Goal: Task Accomplishment & Management: Manage account settings

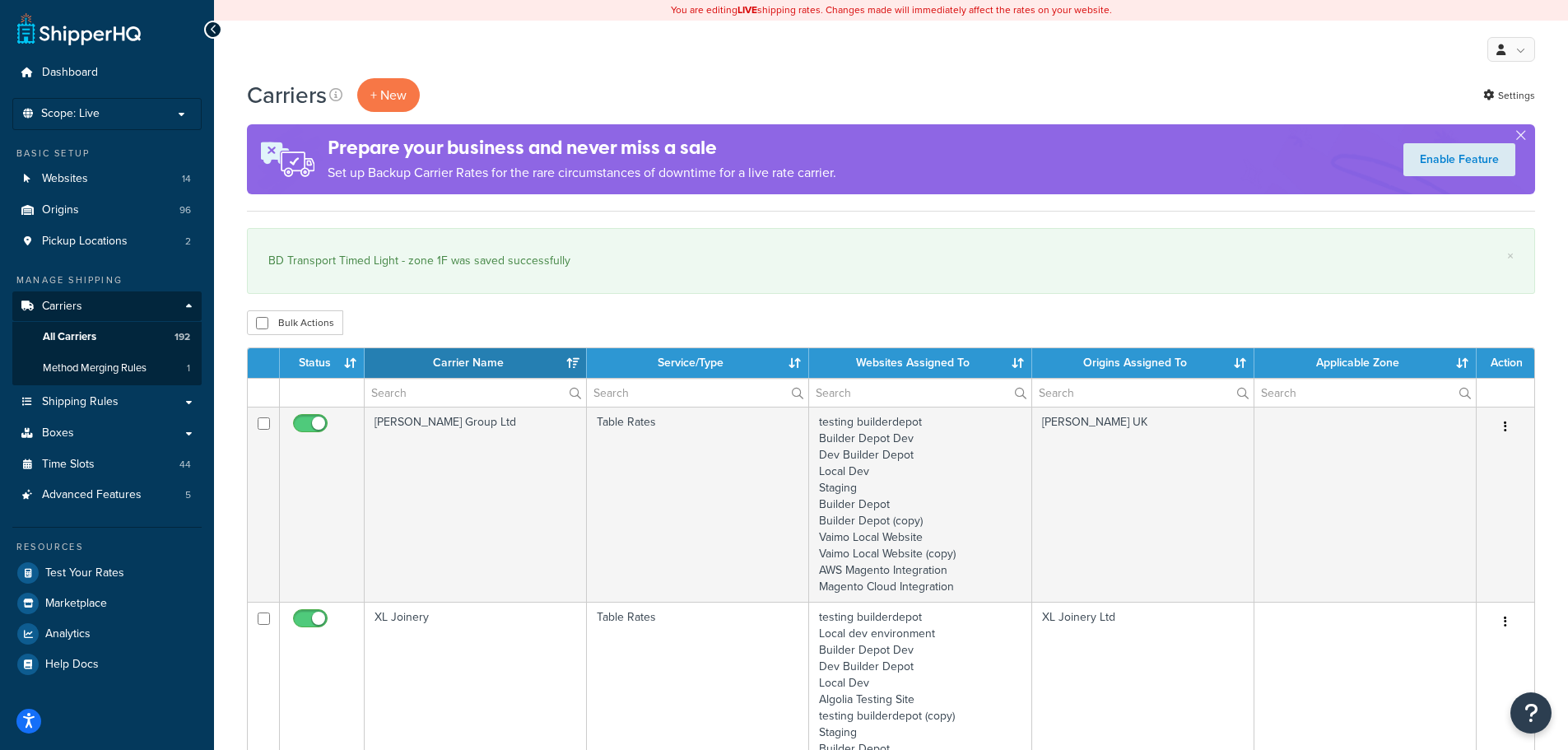
select select "15"
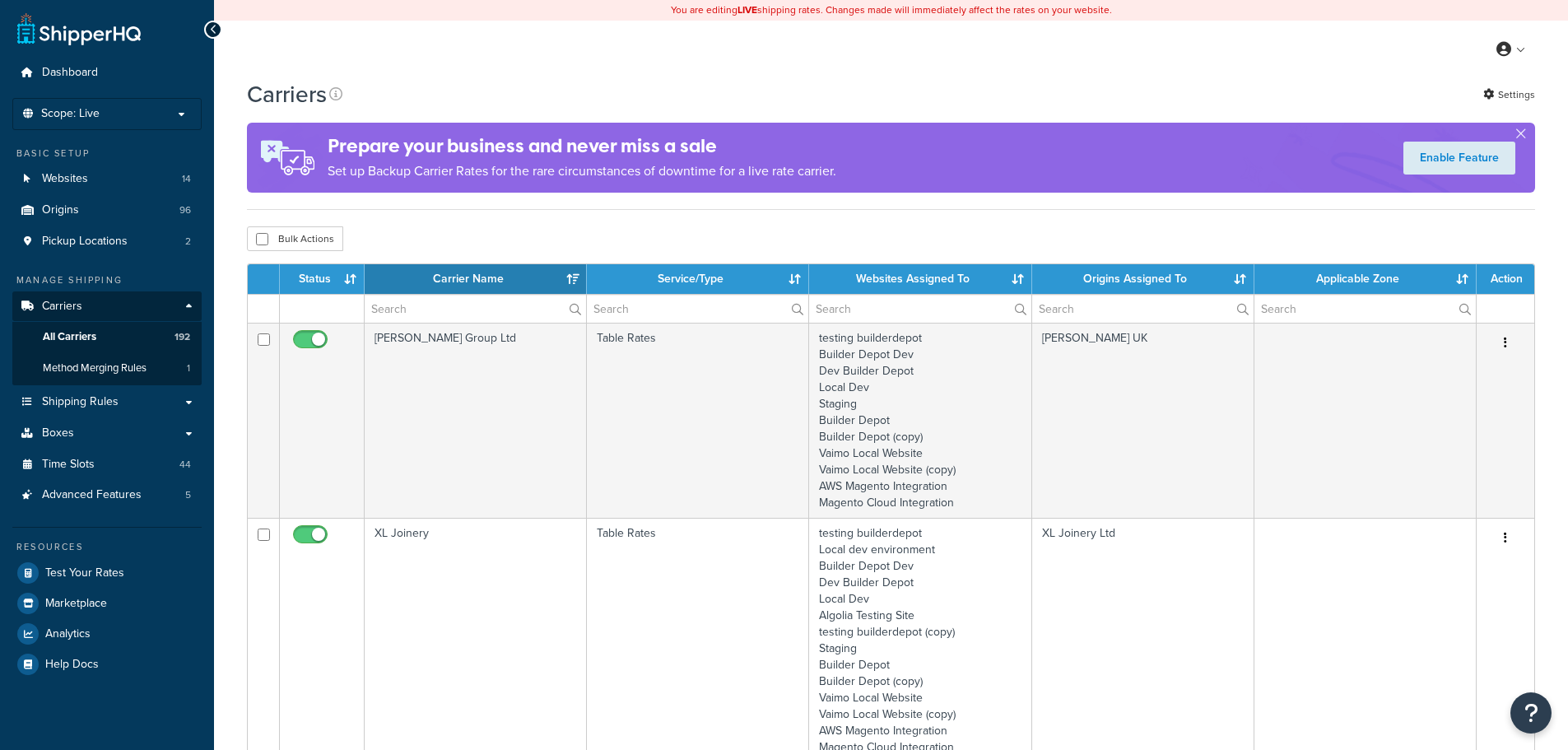
select select "15"
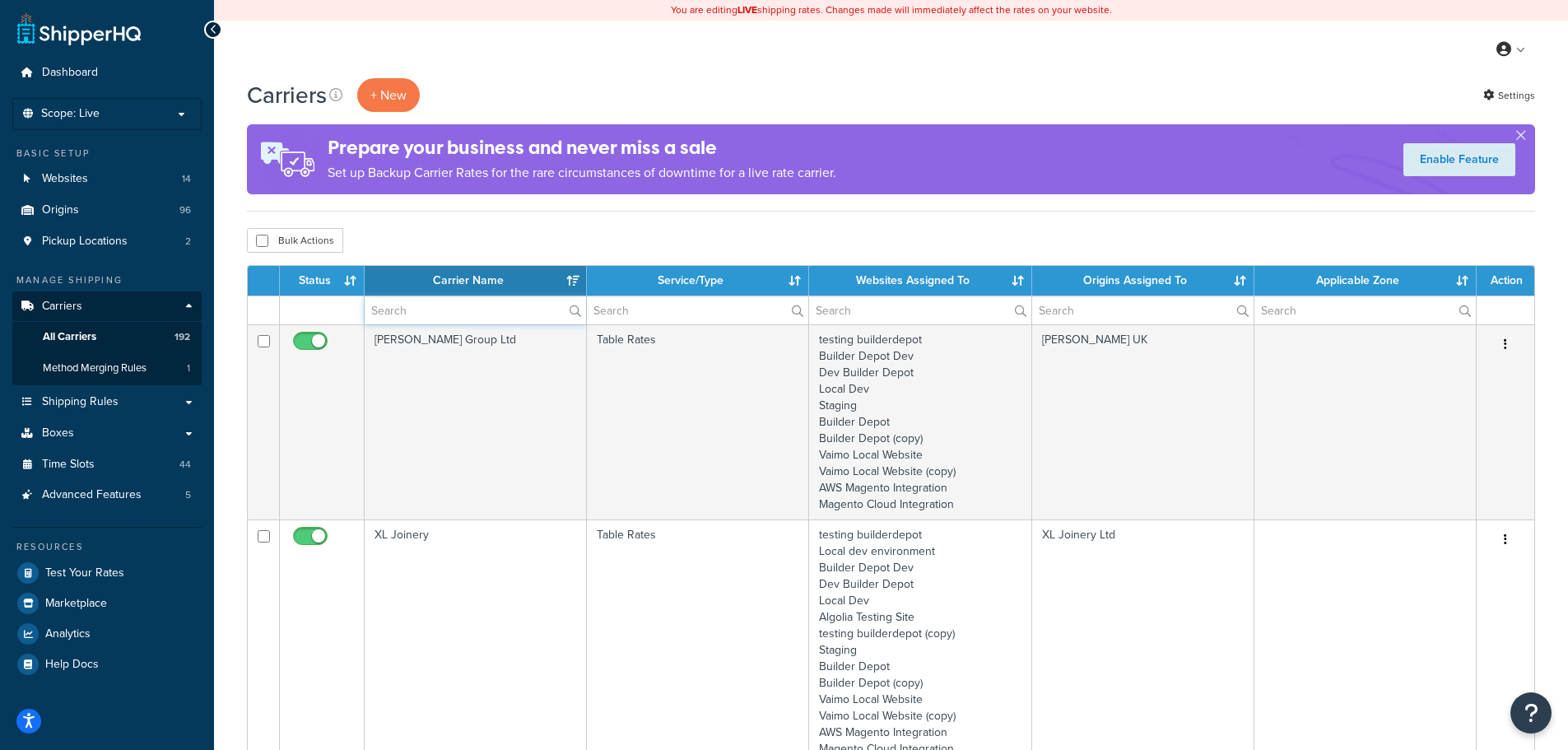
click at [450, 313] on input "text" at bounding box center [476, 310] width 222 height 28
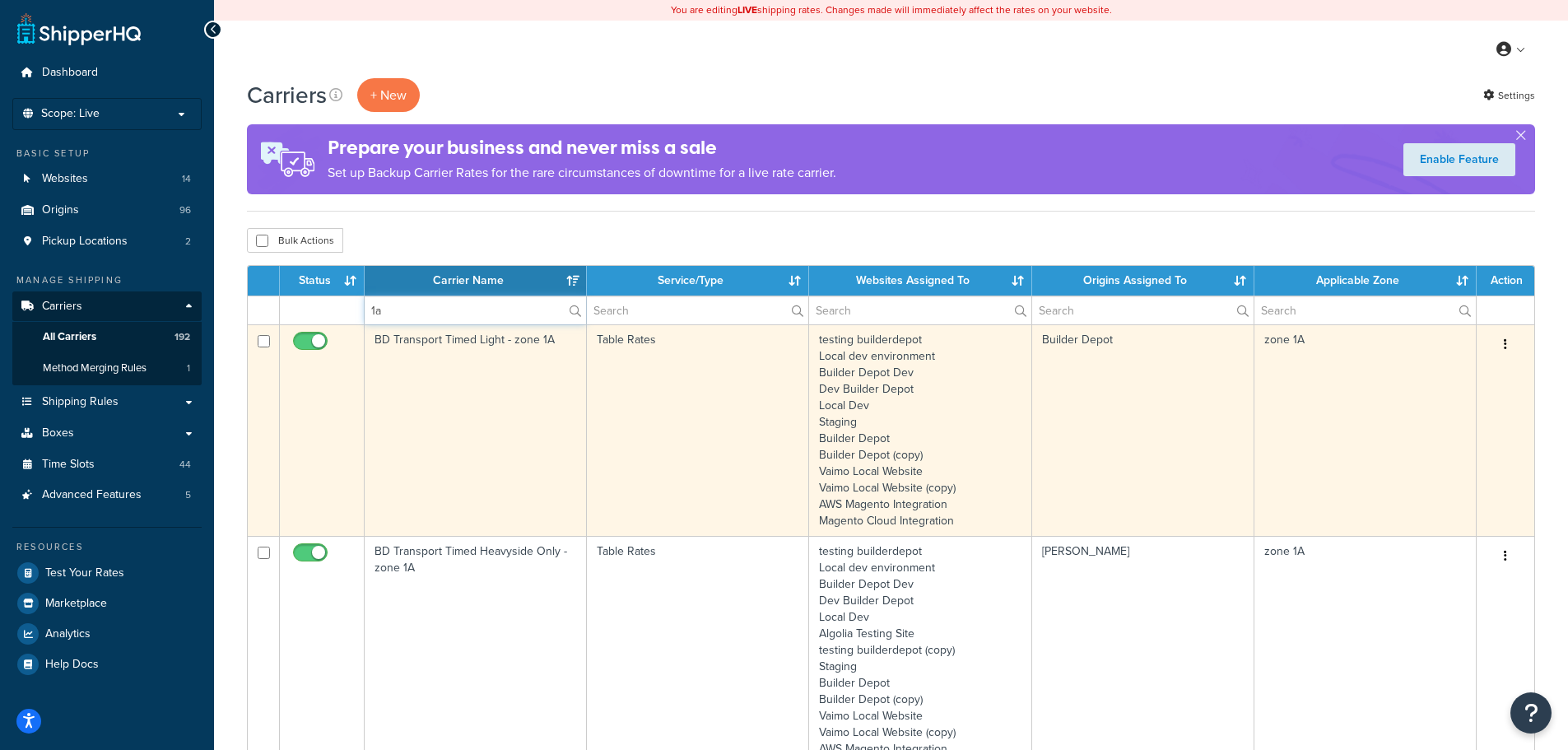
type input "1a"
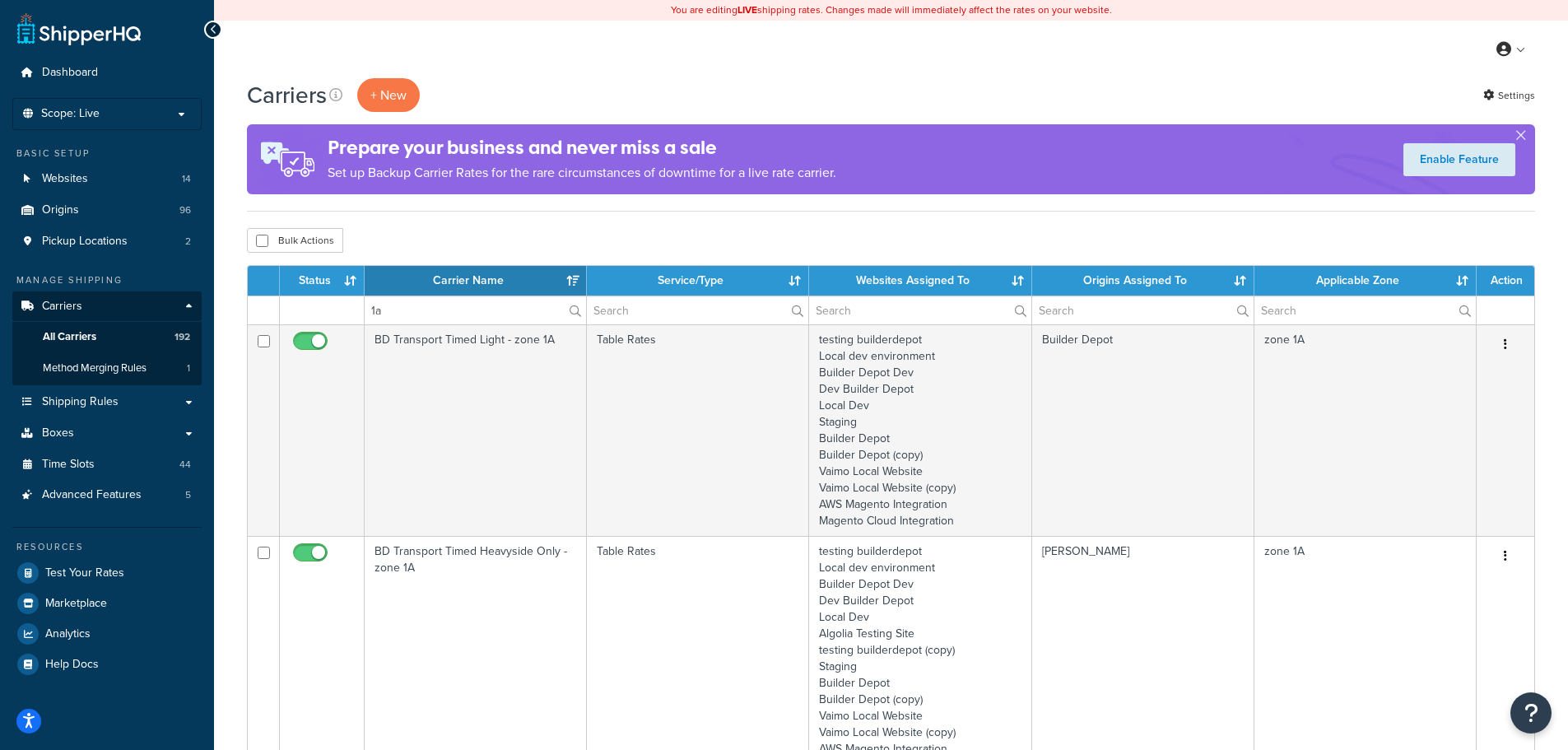
click at [412, 404] on td "BD Transport Timed Light - zone 1A" at bounding box center [476, 430] width 222 height 212
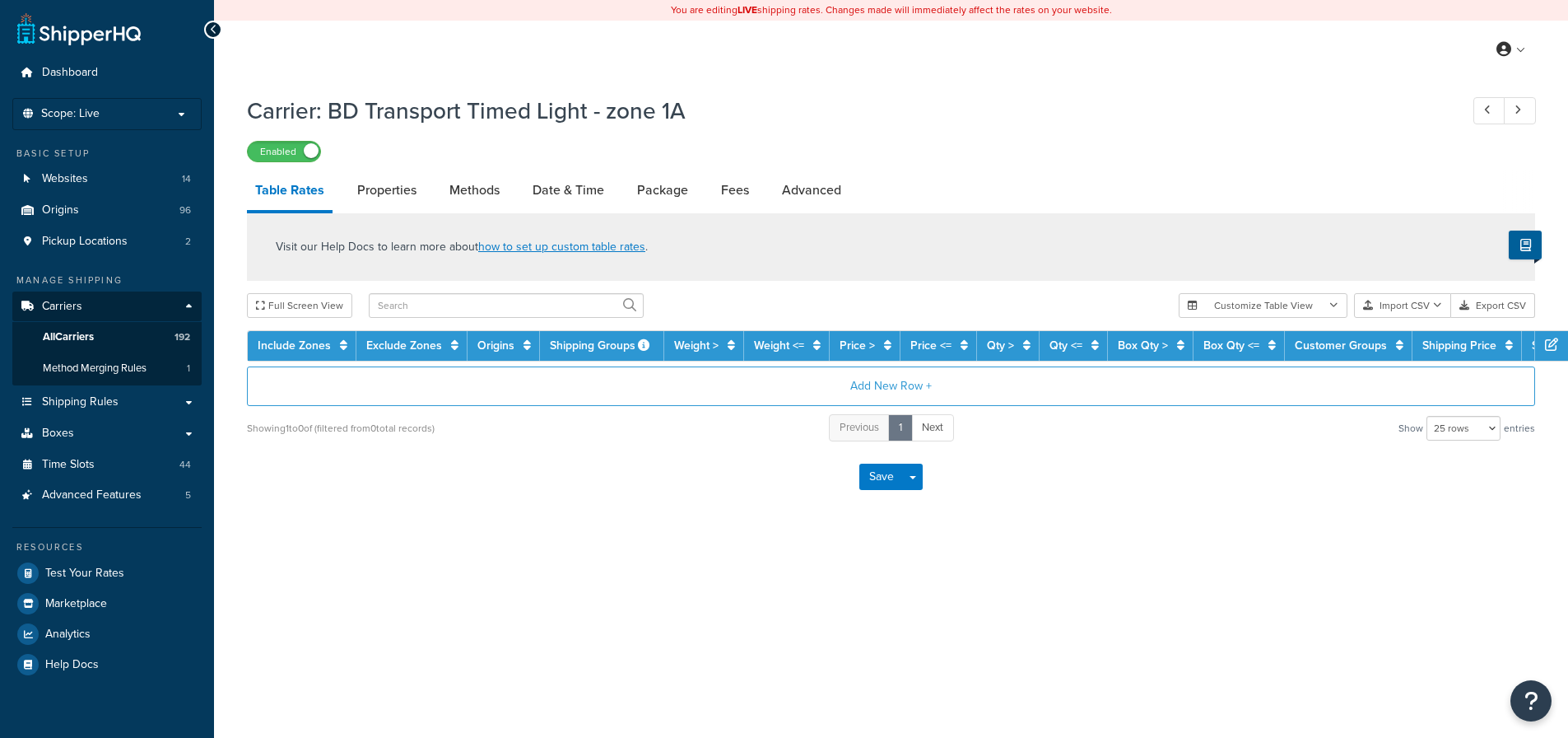
select select "25"
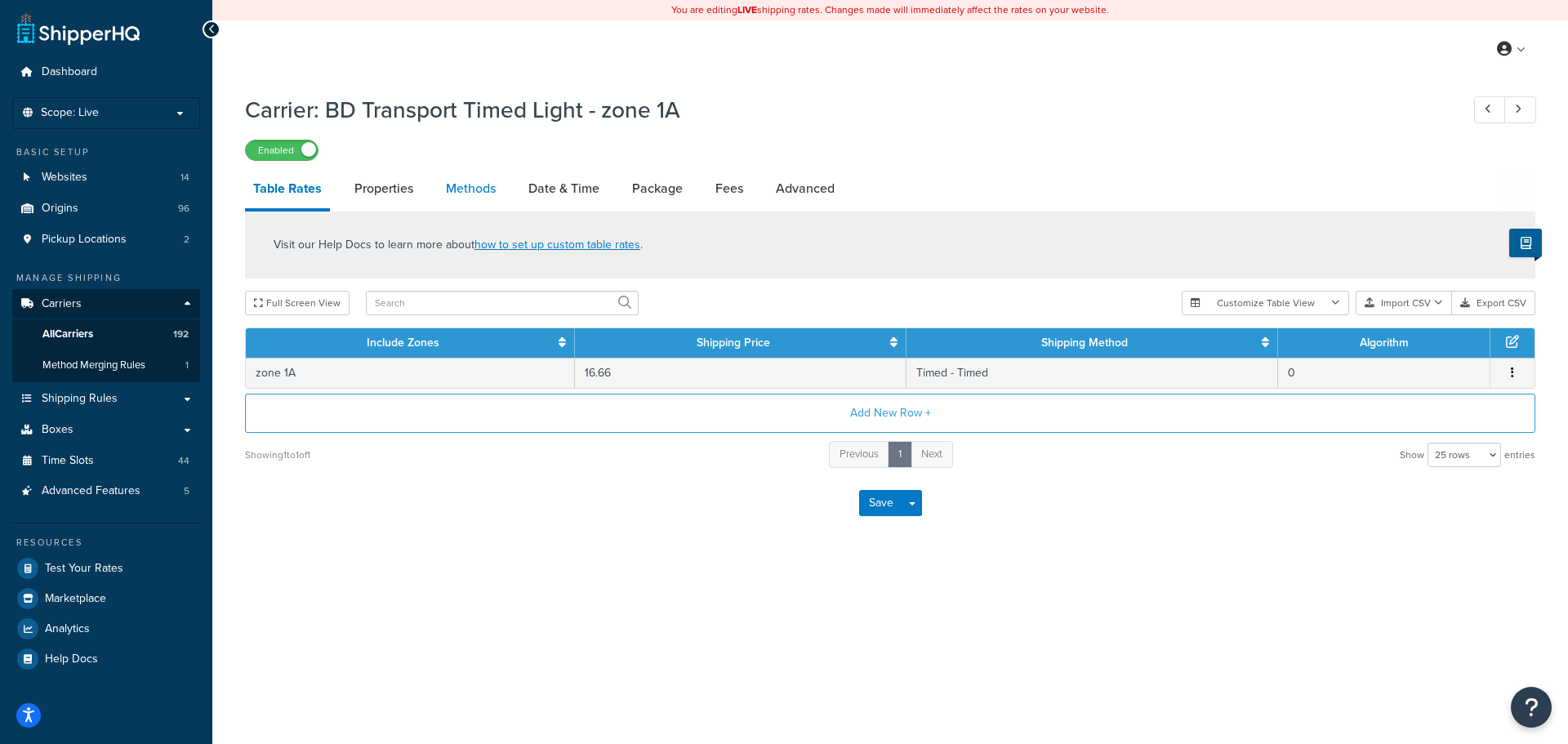
click at [472, 194] on link "Methods" at bounding box center [470, 188] width 67 height 39
select select "25"
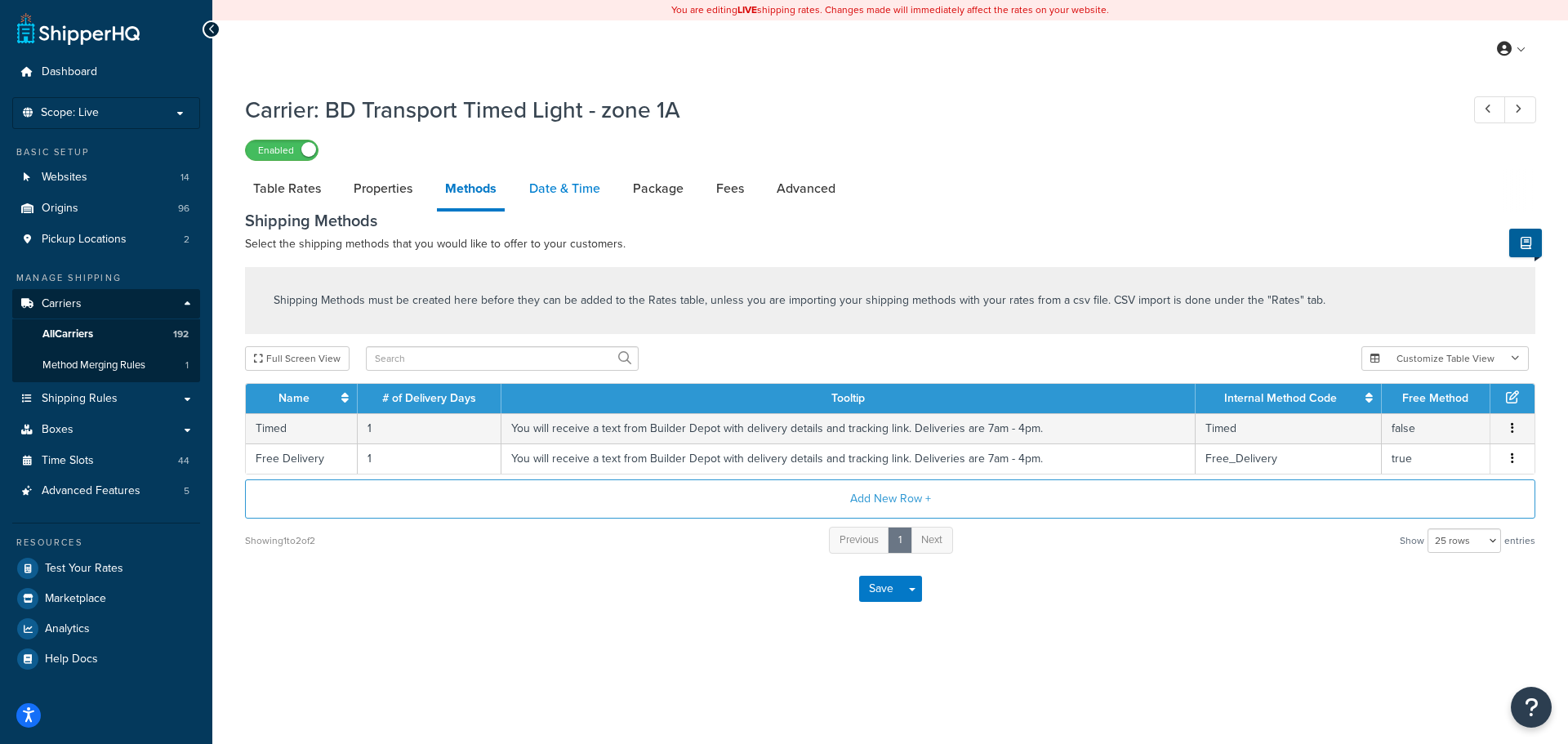
click at [548, 189] on link "Date & Time" at bounding box center [564, 188] width 87 height 39
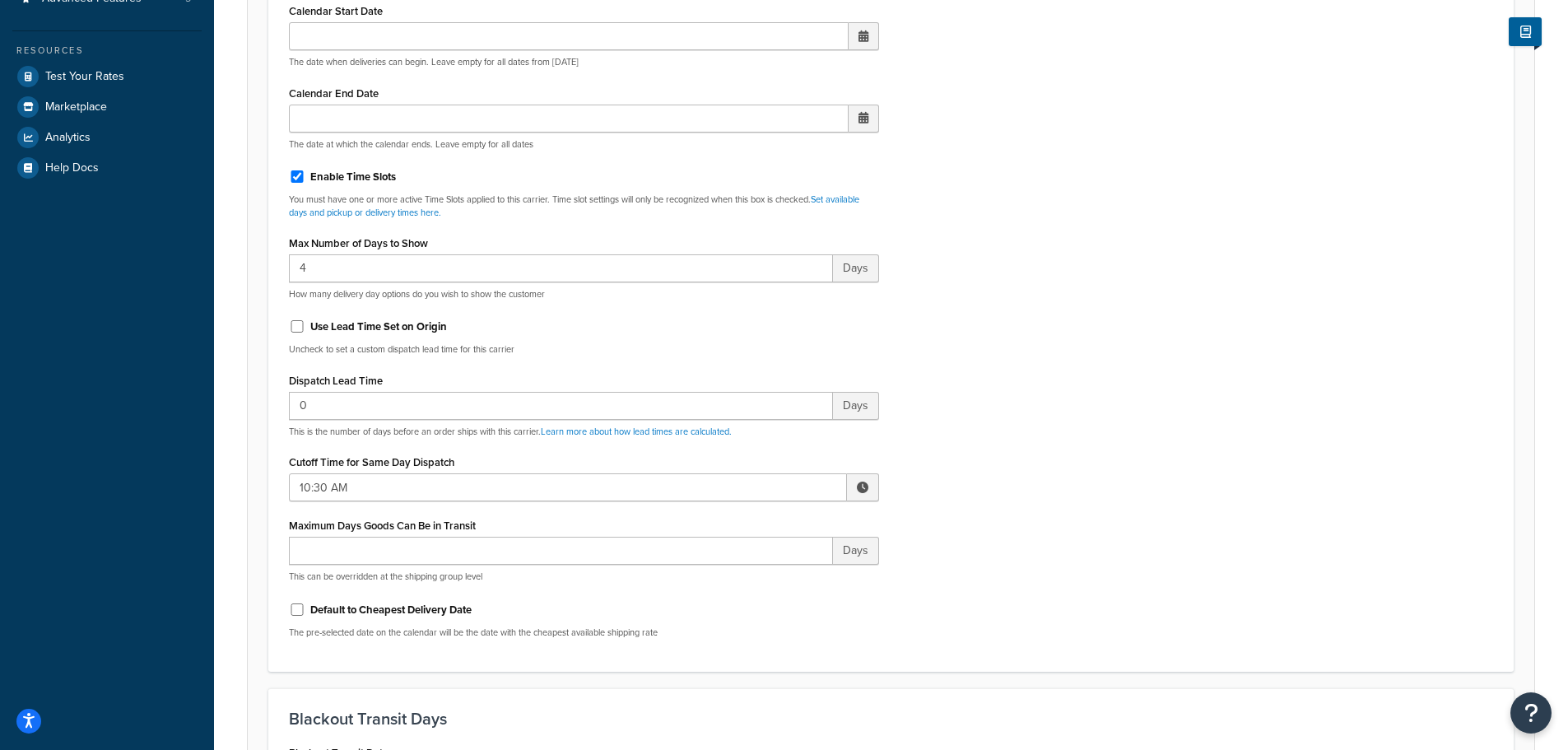
scroll to position [576, 0]
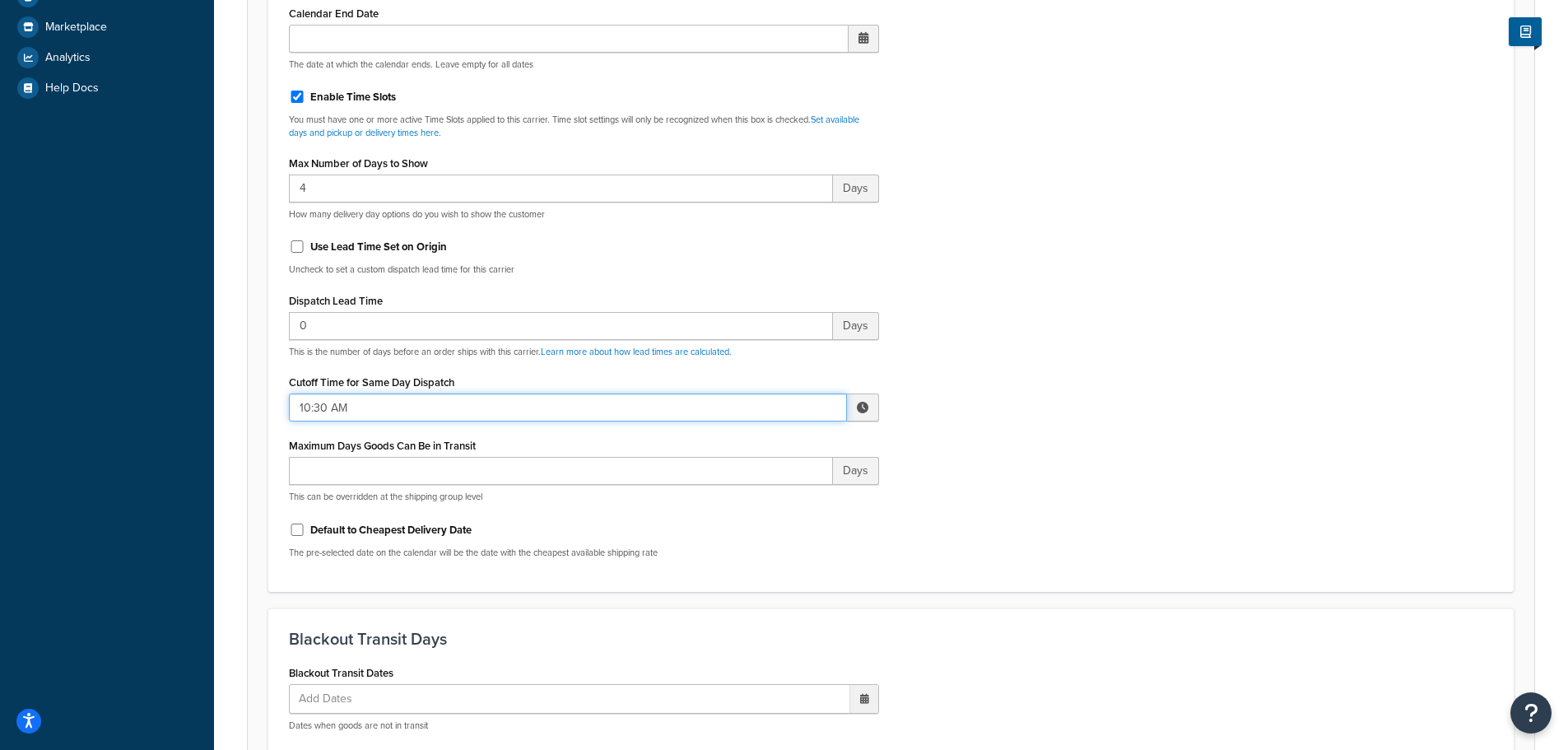
click at [314, 405] on input "10:30 AM" at bounding box center [568, 407] width 558 height 28
click at [740, 446] on span "▲" at bounding box center [742, 444] width 33 height 33
click at [739, 445] on span "▲" at bounding box center [742, 444] width 33 height 33
click at [735, 441] on span "▲" at bounding box center [742, 444] width 33 height 33
click at [736, 441] on span "▲" at bounding box center [742, 444] width 33 height 33
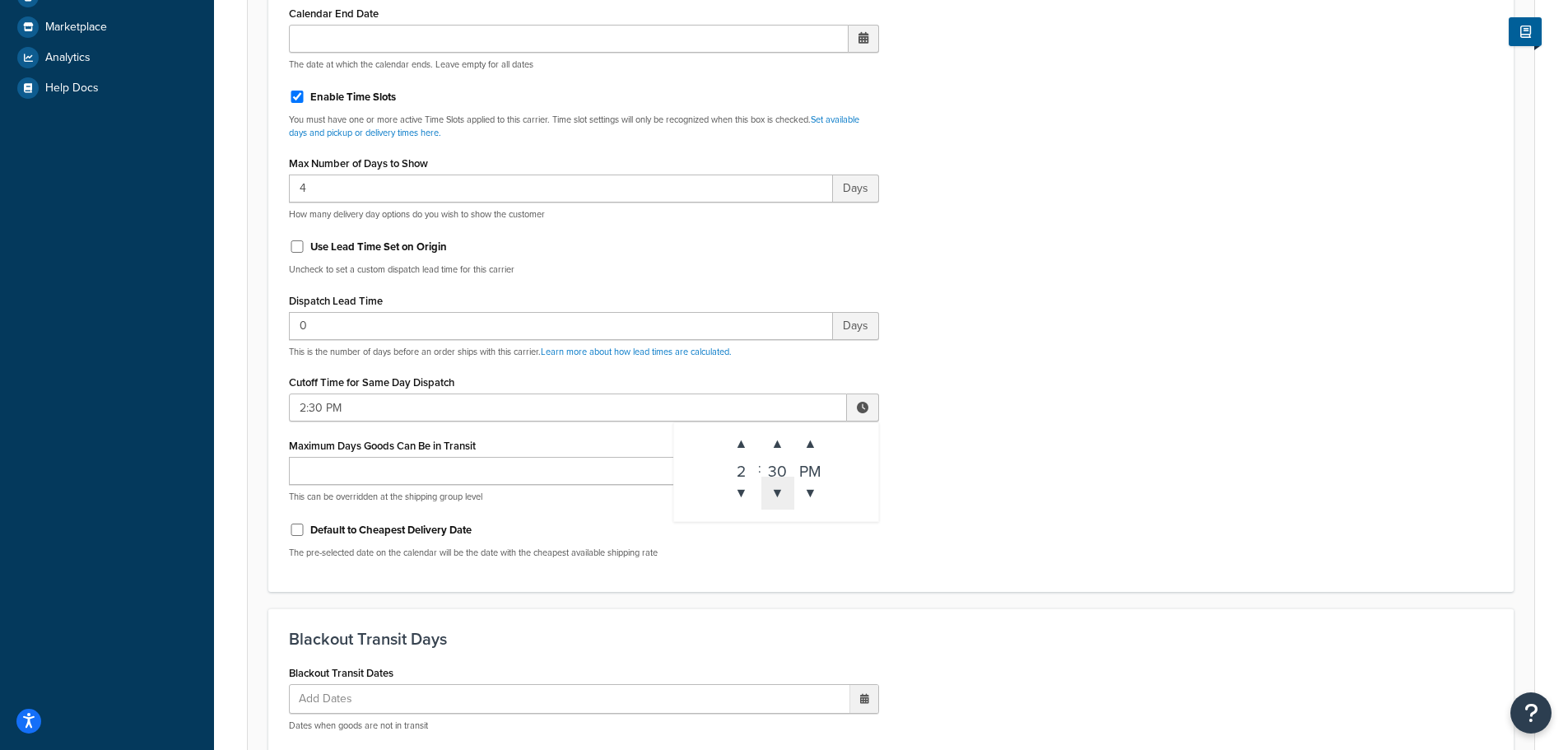
click at [773, 490] on span "▼" at bounding box center [777, 493] width 33 height 33
click at [772, 490] on span "▼" at bounding box center [777, 493] width 33 height 33
click at [769, 488] on span "▼" at bounding box center [777, 493] width 33 height 33
click at [776, 472] on div "27" at bounding box center [777, 468] width 33 height 16
click at [779, 495] on span "▼" at bounding box center [777, 493] width 33 height 33
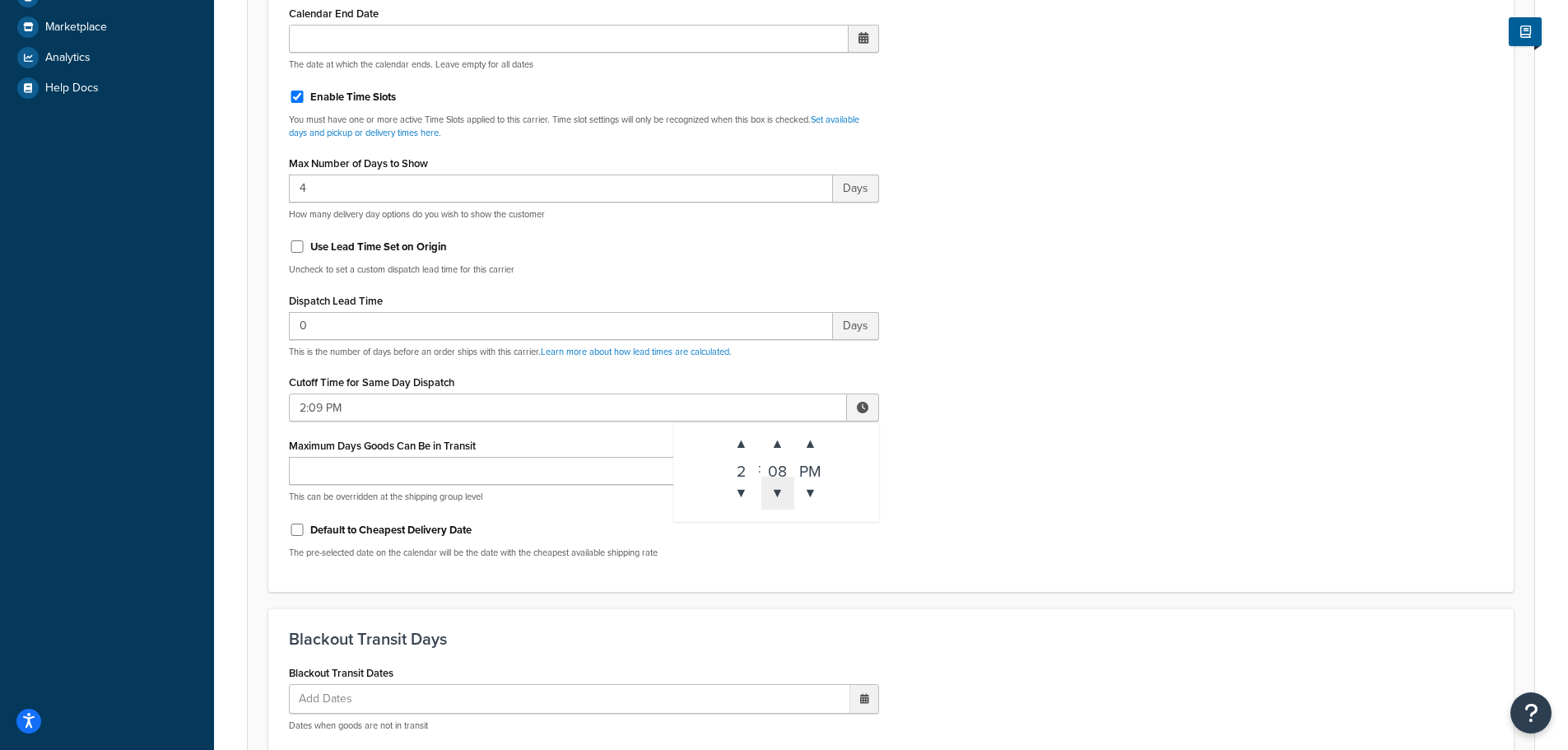
click at [779, 495] on span "▼" at bounding box center [777, 493] width 33 height 33
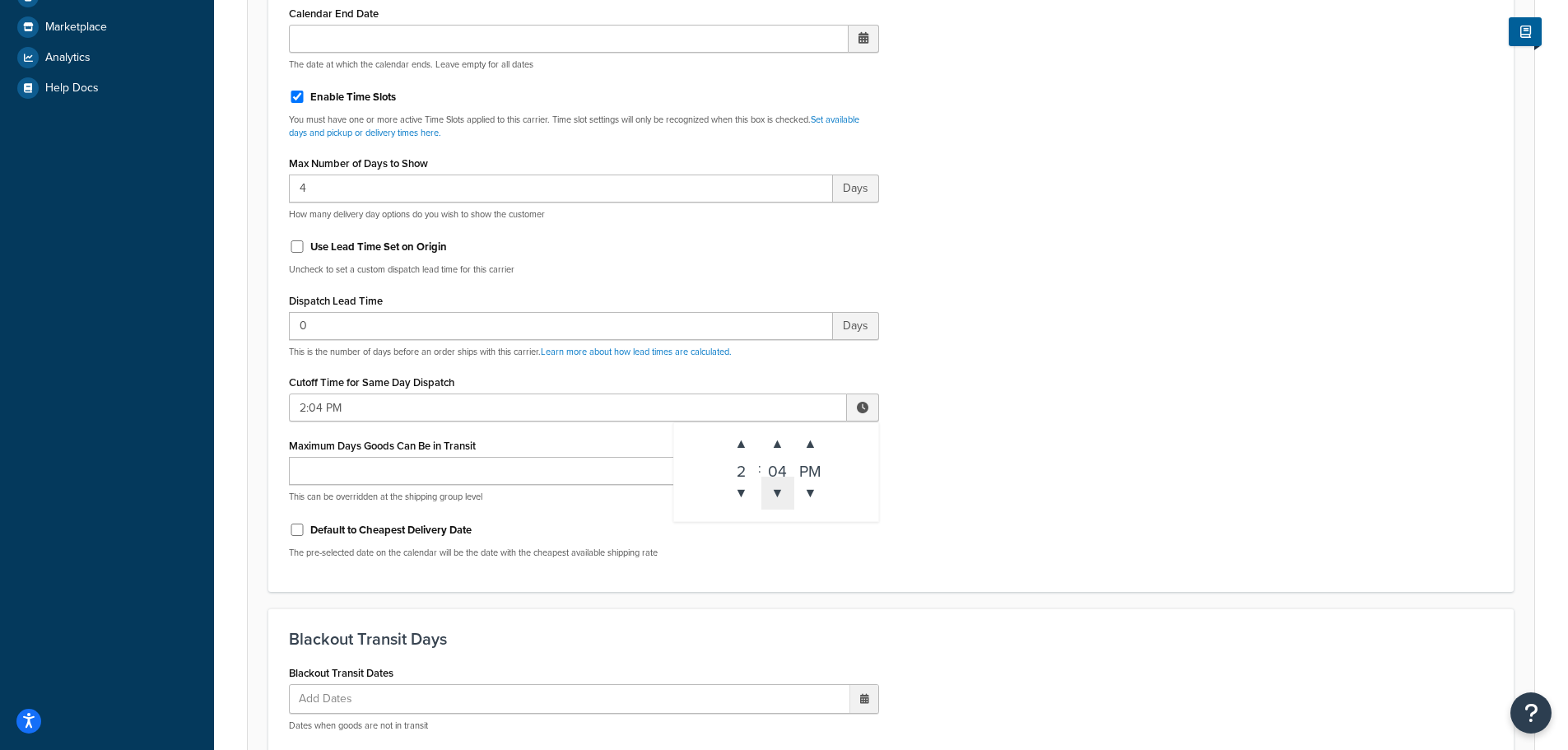
click at [779, 495] on span "▼" at bounding box center [777, 493] width 33 height 33
click at [778, 495] on span "▼" at bounding box center [777, 493] width 33 height 33
click at [776, 495] on span "▼" at bounding box center [777, 493] width 33 height 33
type input "2:00 PM"
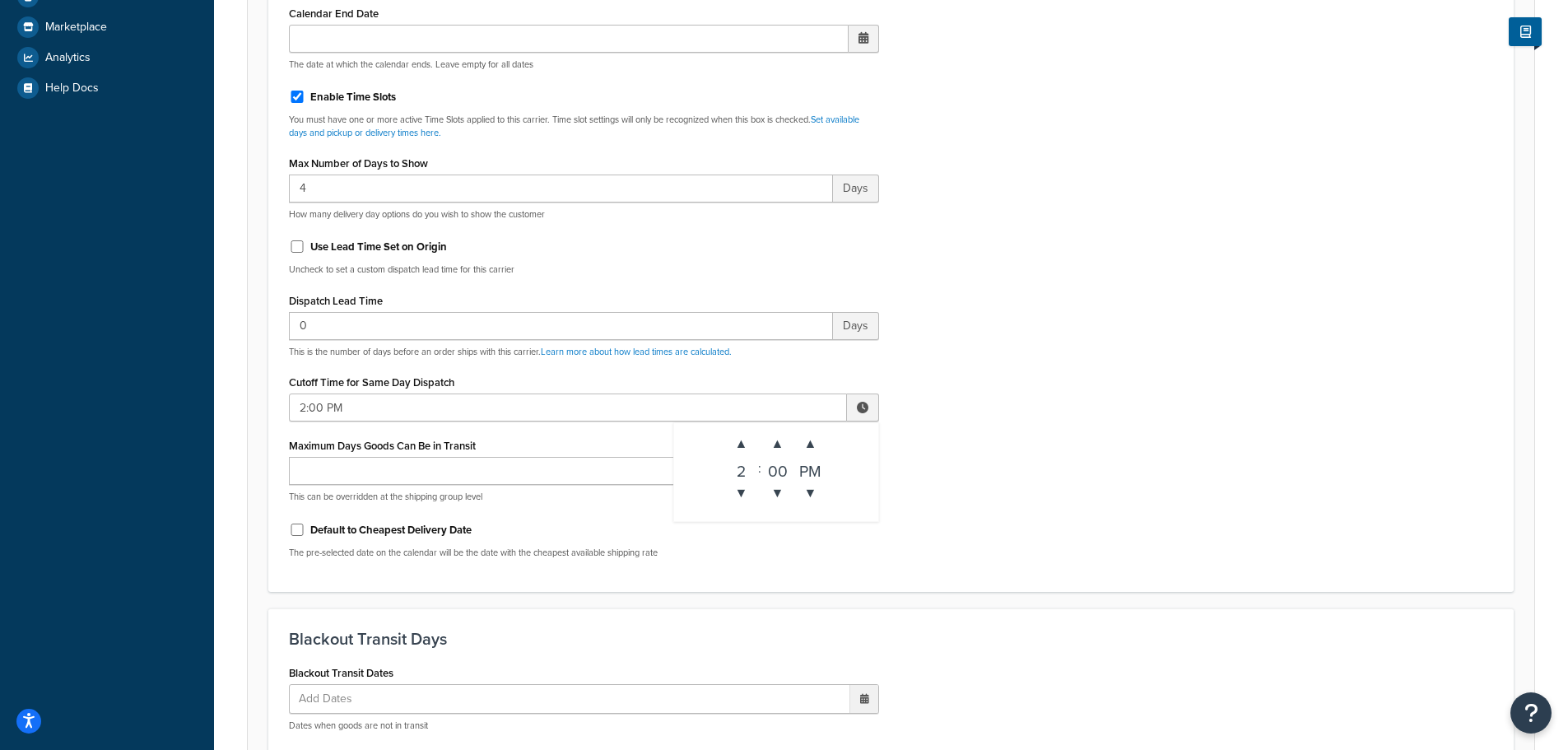
click at [939, 461] on div "Include Delivery Date Information: No, just show shipping rates Show Calendar S…" at bounding box center [891, 184] width 1229 height 775
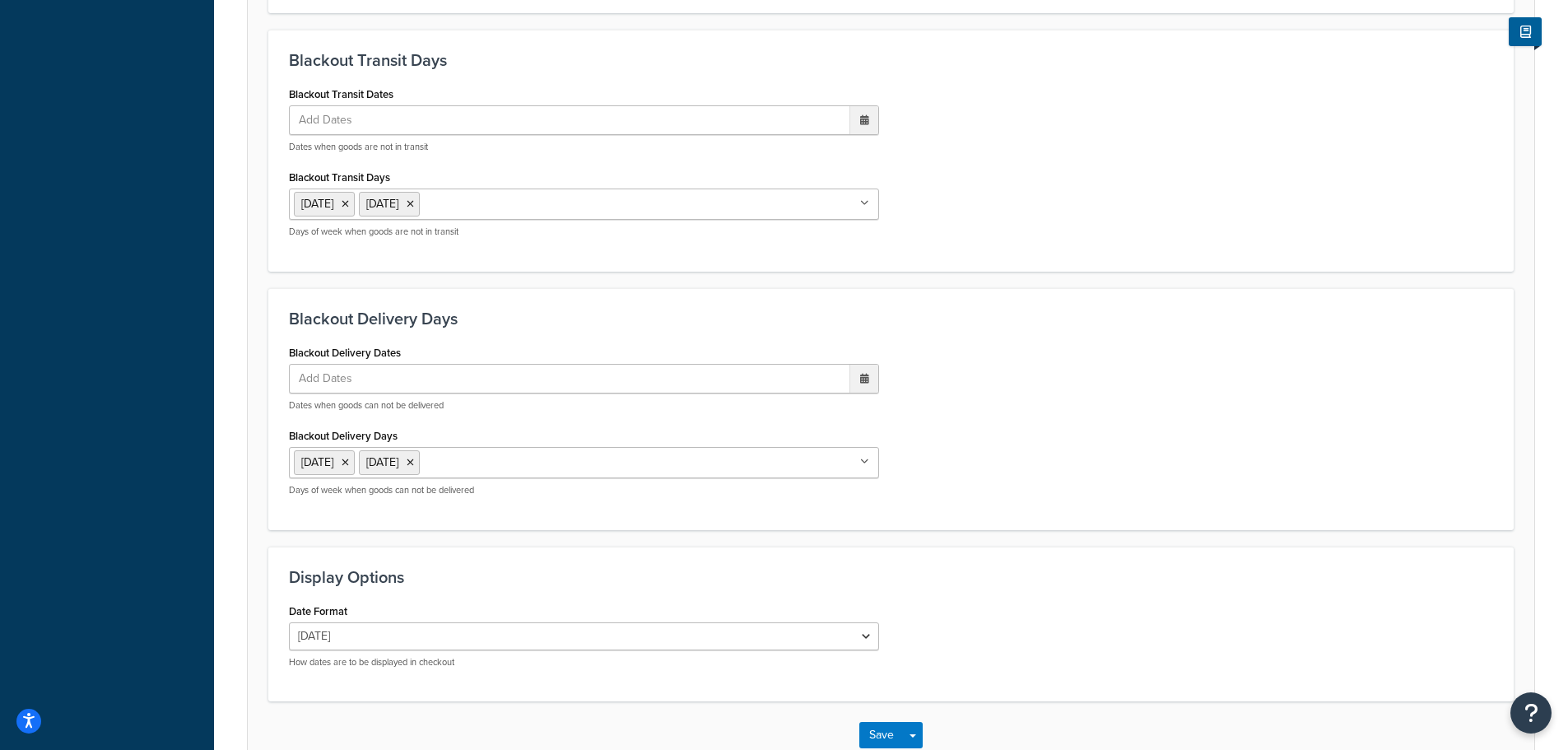
scroll to position [1258, 0]
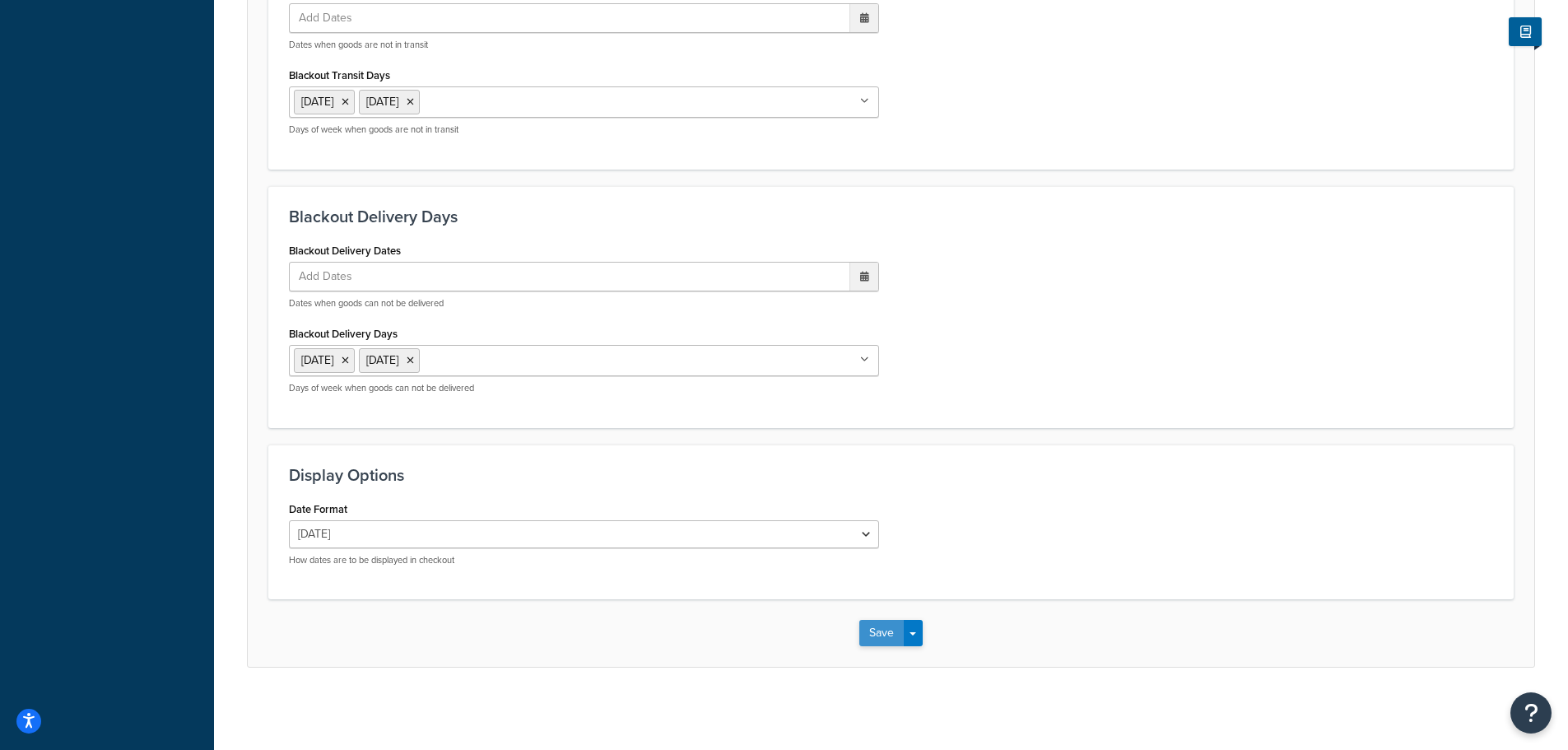
click at [882, 628] on button "Save" at bounding box center [882, 633] width 45 height 26
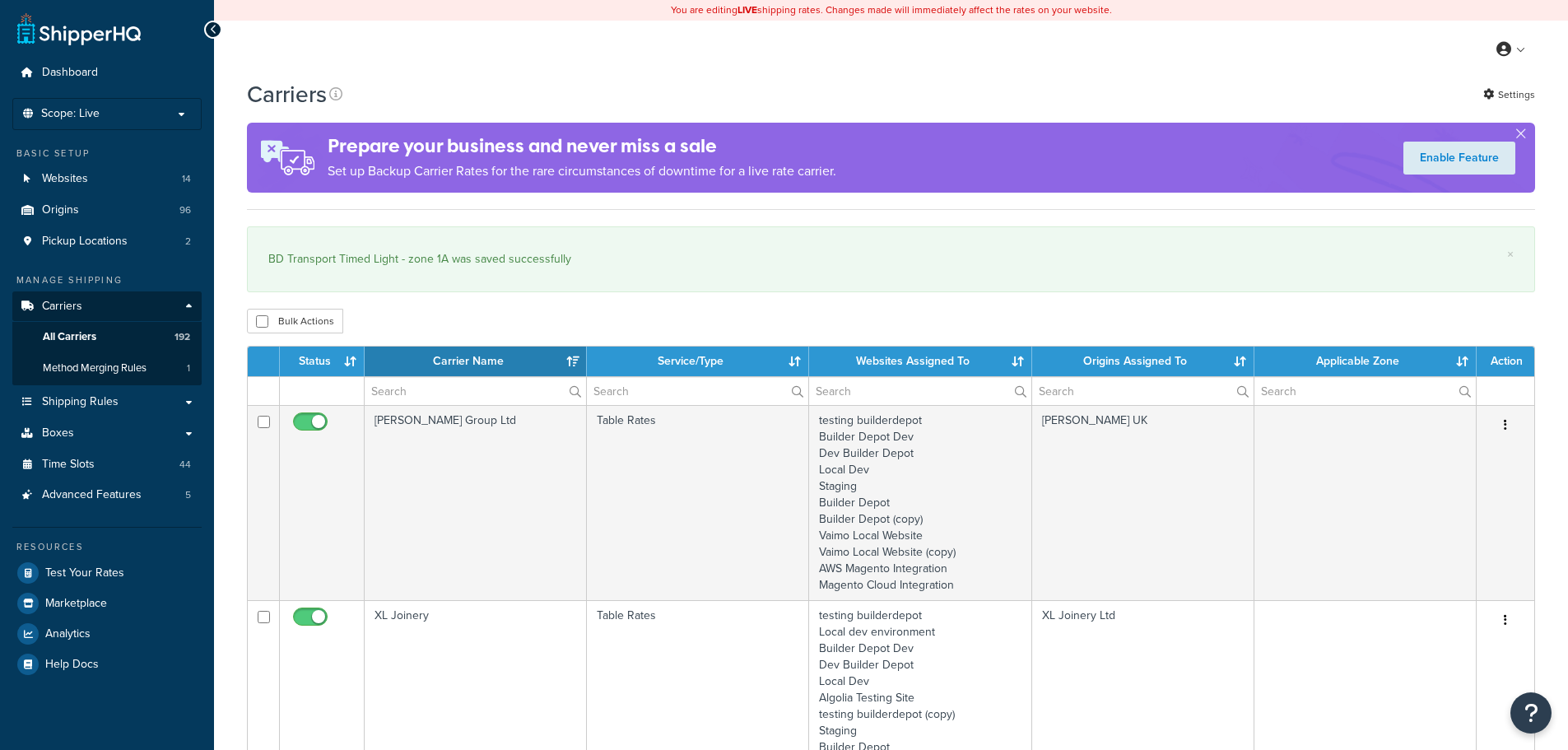
select select "15"
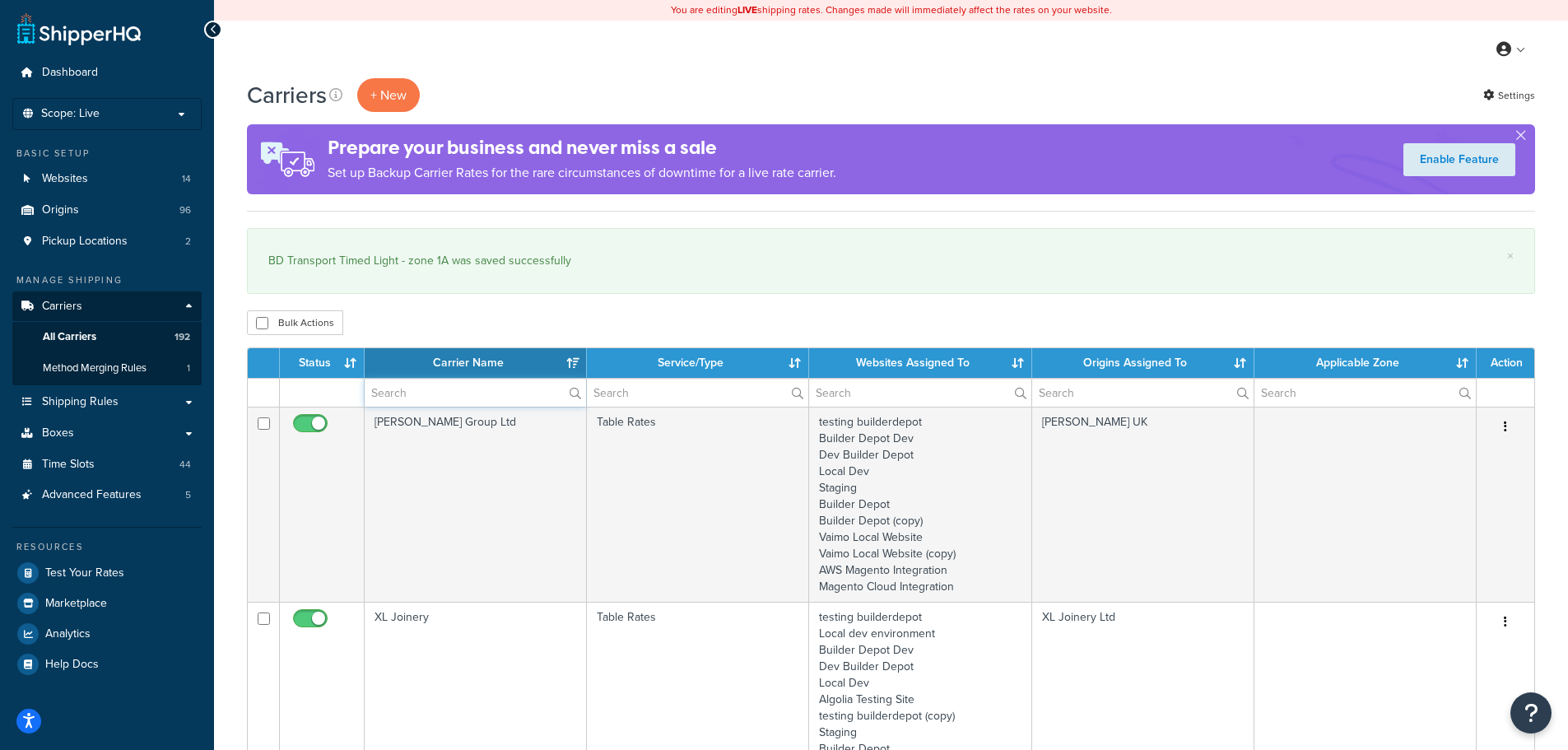
click at [387, 391] on input "text" at bounding box center [476, 392] width 222 height 28
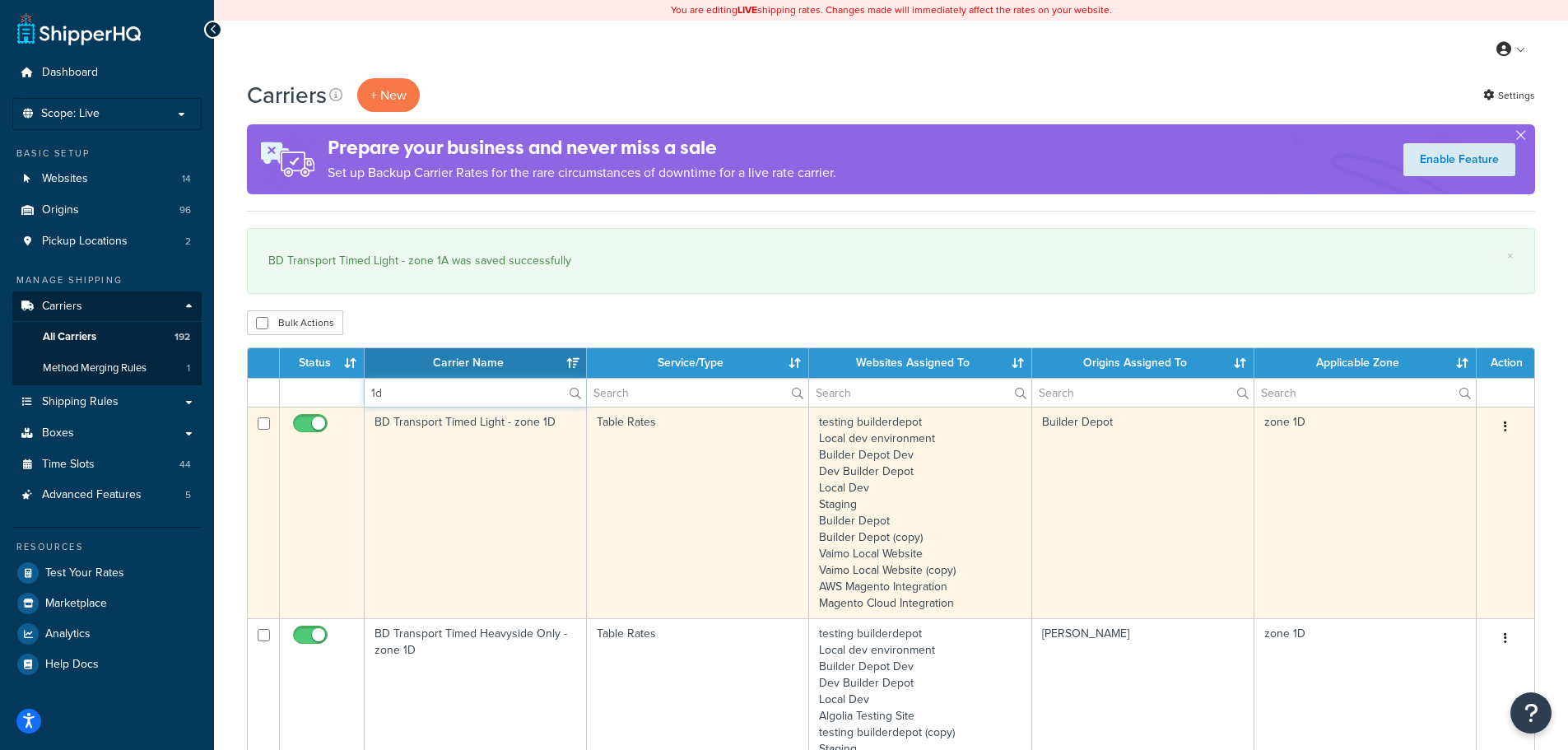
type input "1d"
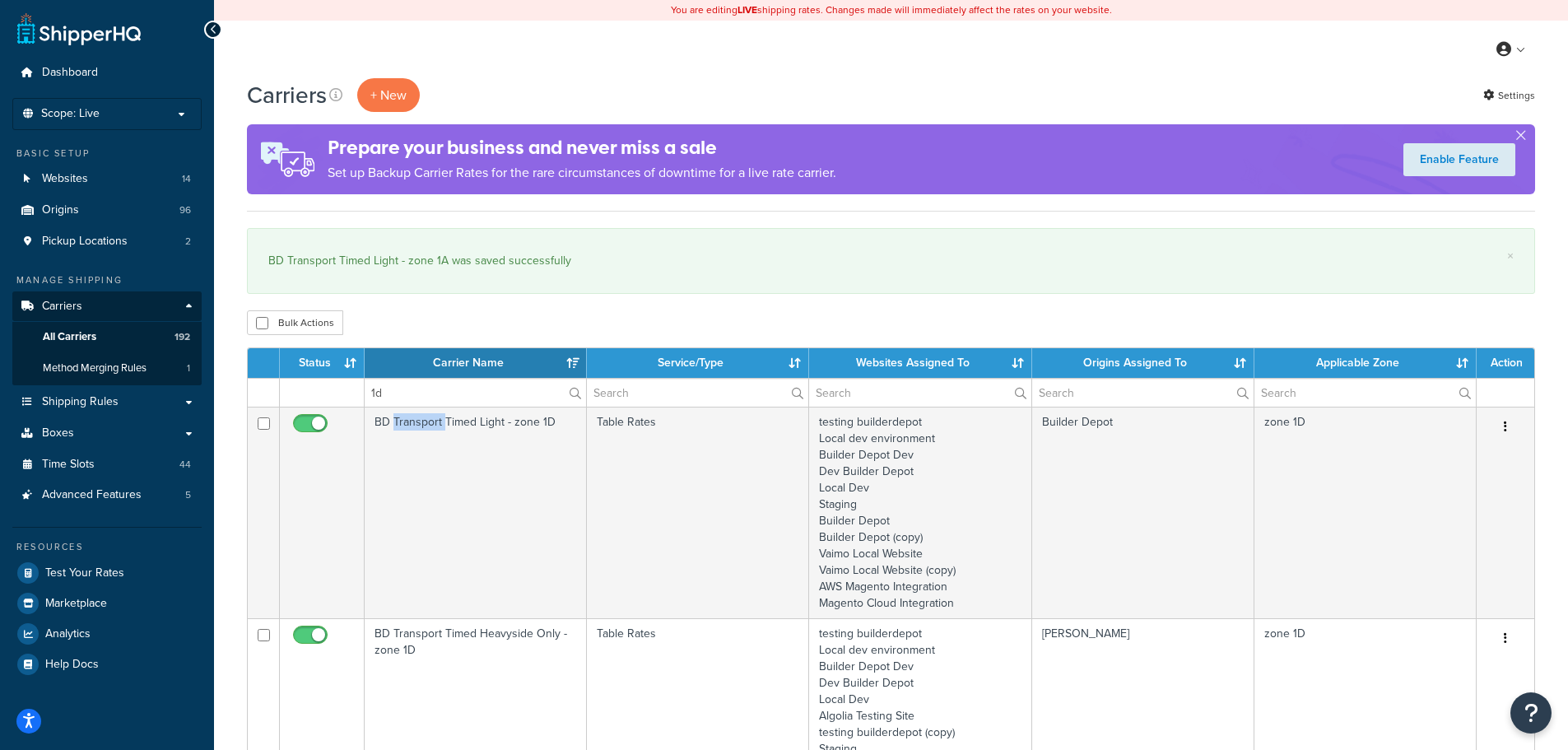
click at [414, 443] on td "BD Transport Timed Light - zone 1D" at bounding box center [476, 513] width 222 height 212
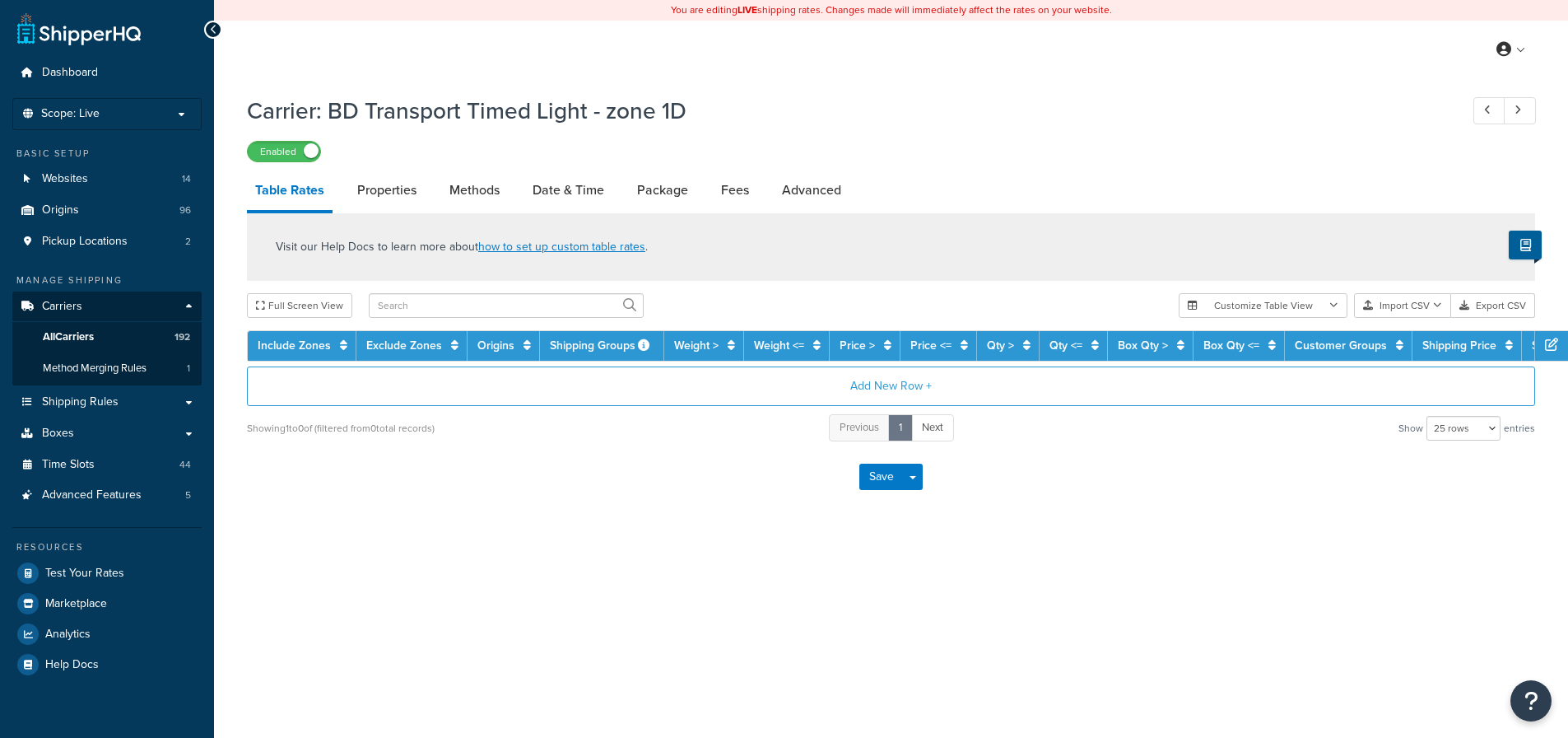
select select "25"
click at [473, 181] on link "Methods" at bounding box center [474, 190] width 67 height 39
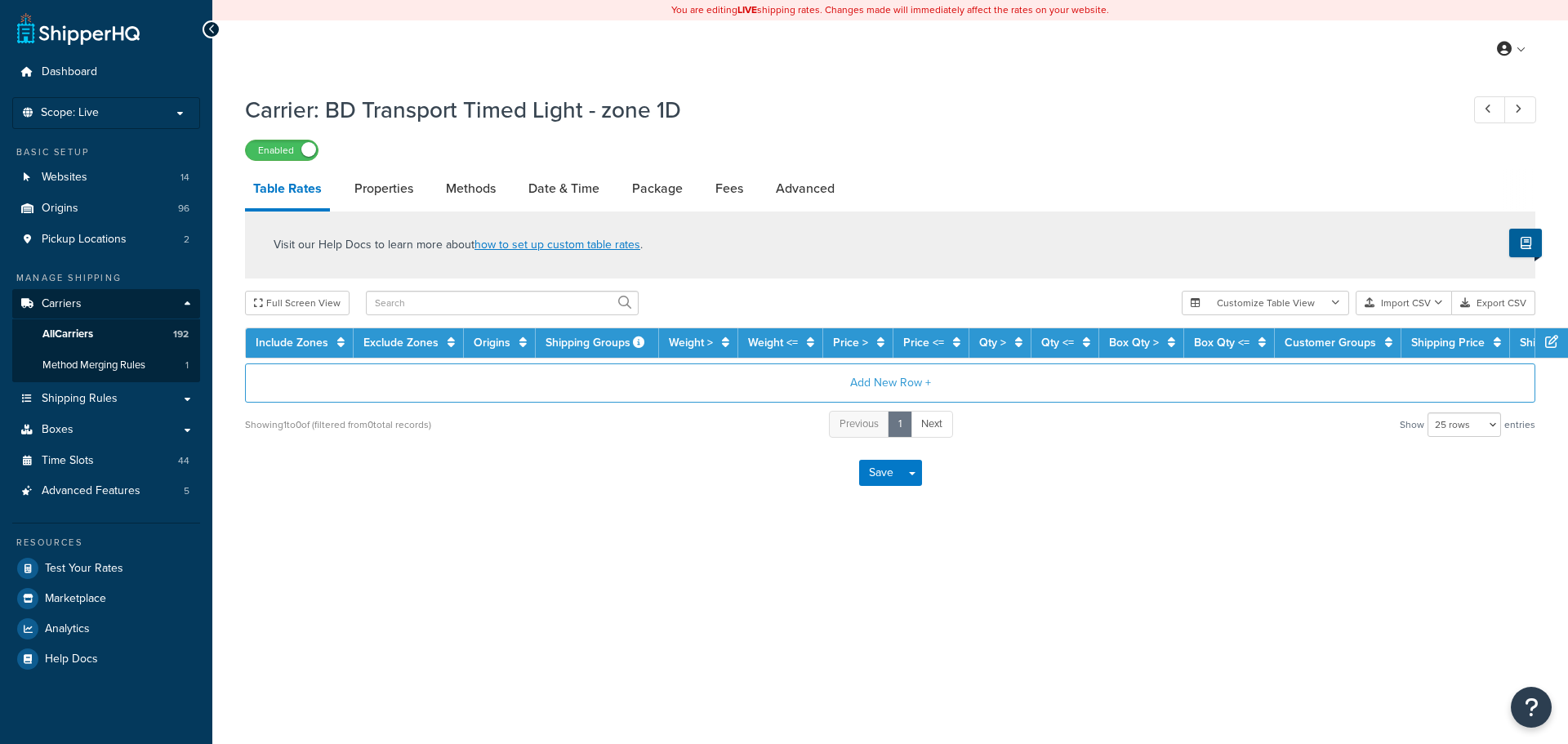
select select "25"
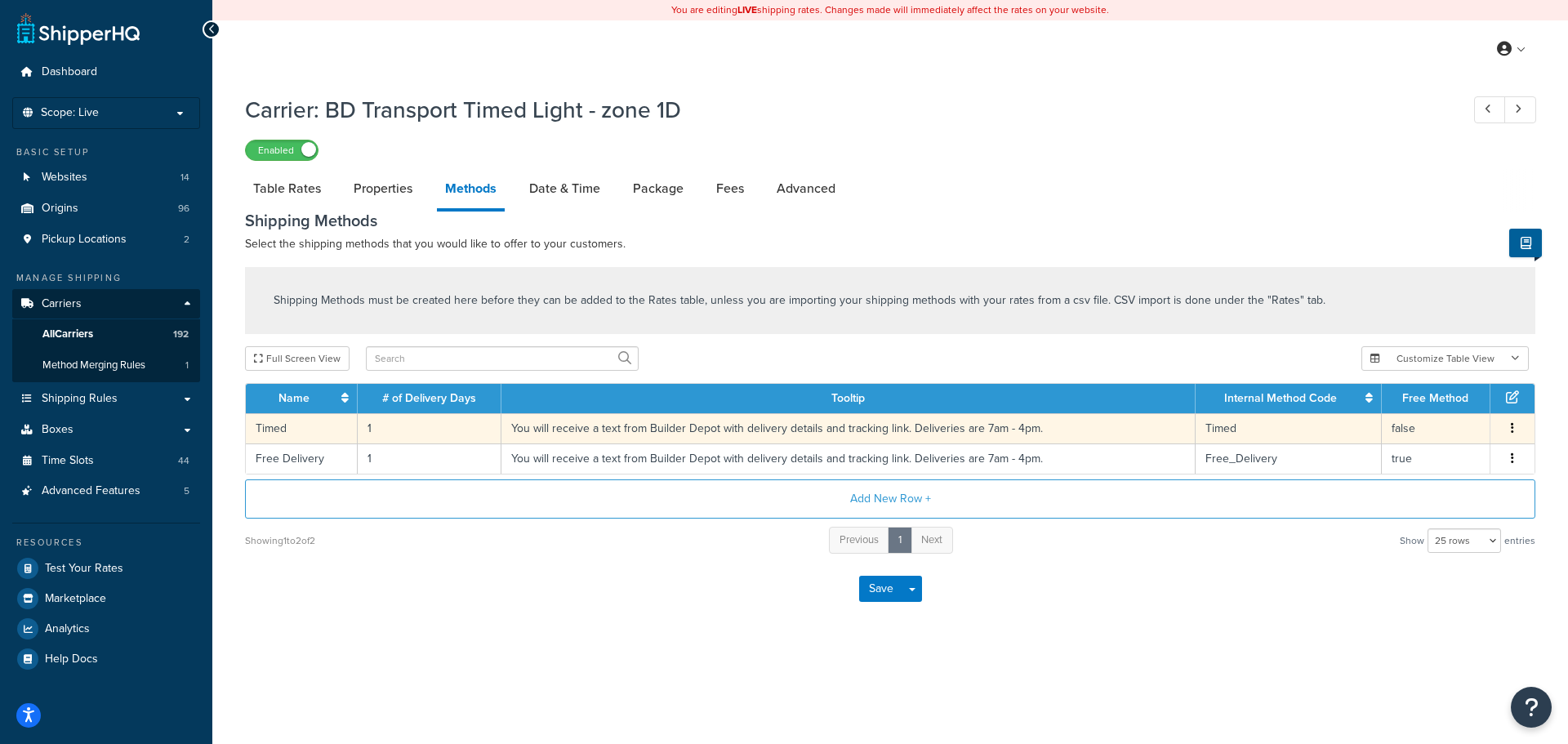
click at [370, 427] on td "1" at bounding box center [429, 429] width 144 height 30
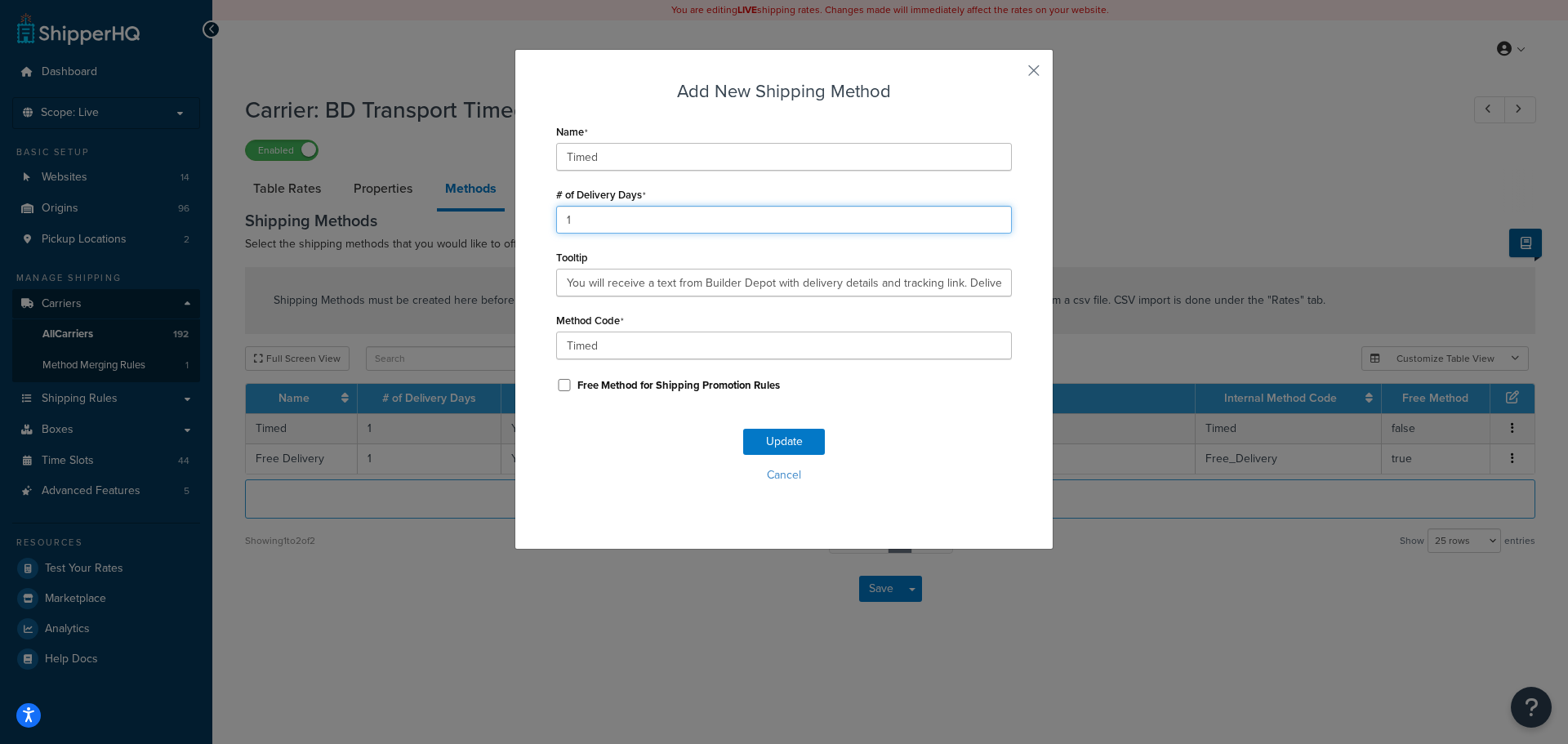
drag, startPoint x: 598, startPoint y: 226, endPoint x: 431, endPoint y: 216, distance: 167.3
click at [431, 216] on div "Add New Shipping Method Name Timed # of Delivery Days 1 Tooltip You will receiv…" at bounding box center [784, 372] width 1568 height 744
type input "2"
click at [800, 447] on button "Update" at bounding box center [784, 441] width 82 height 26
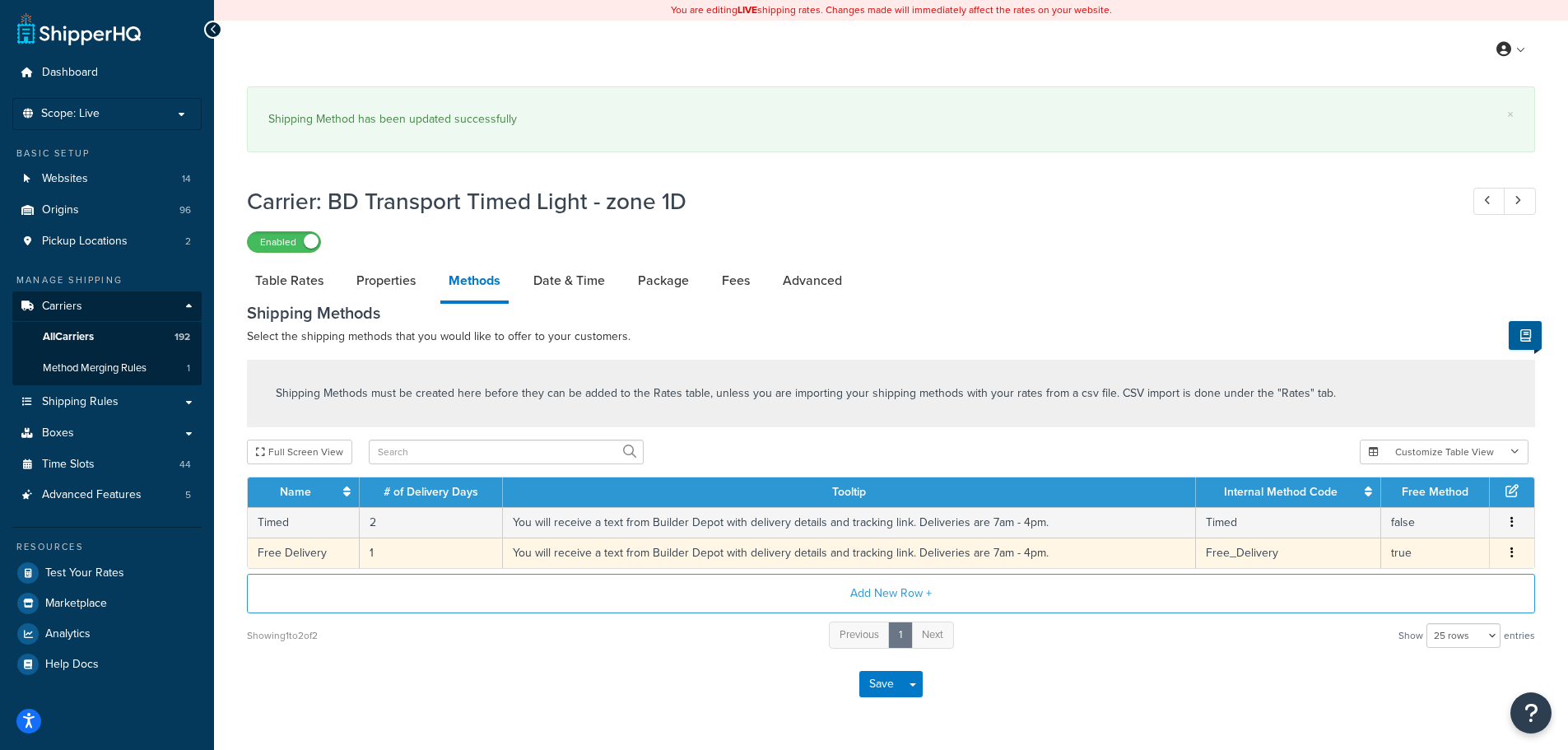
click at [368, 555] on td "1" at bounding box center [431, 553] width 143 height 30
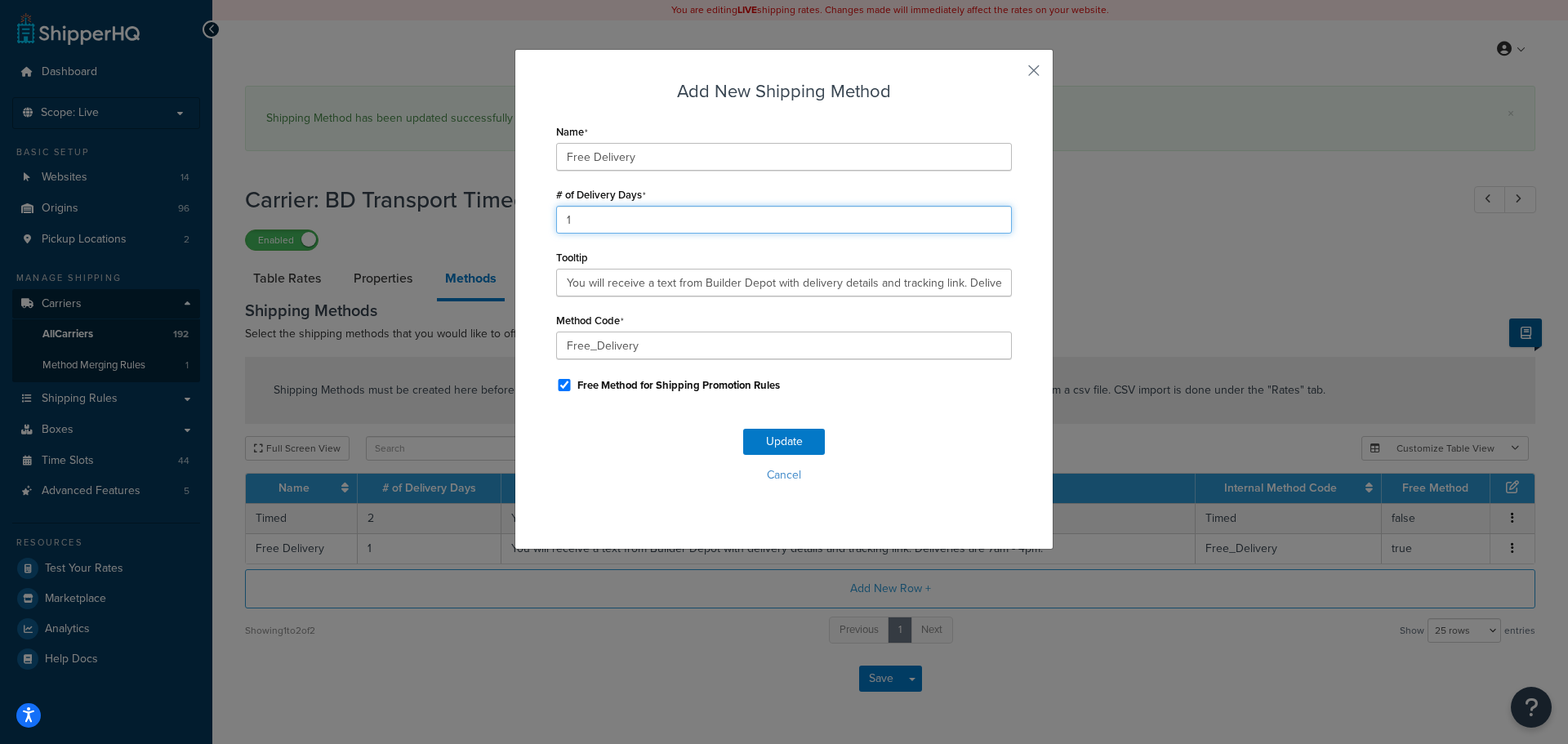
drag, startPoint x: 589, startPoint y: 217, endPoint x: 516, endPoint y: 221, distance: 73.1
click at [516, 221] on div "Add New Shipping Method Name Free Delivery # of Delivery Days 1 Tooltip You wil…" at bounding box center [784, 299] width 539 height 501
type input "2"
click at [792, 440] on button "Update" at bounding box center [784, 441] width 82 height 26
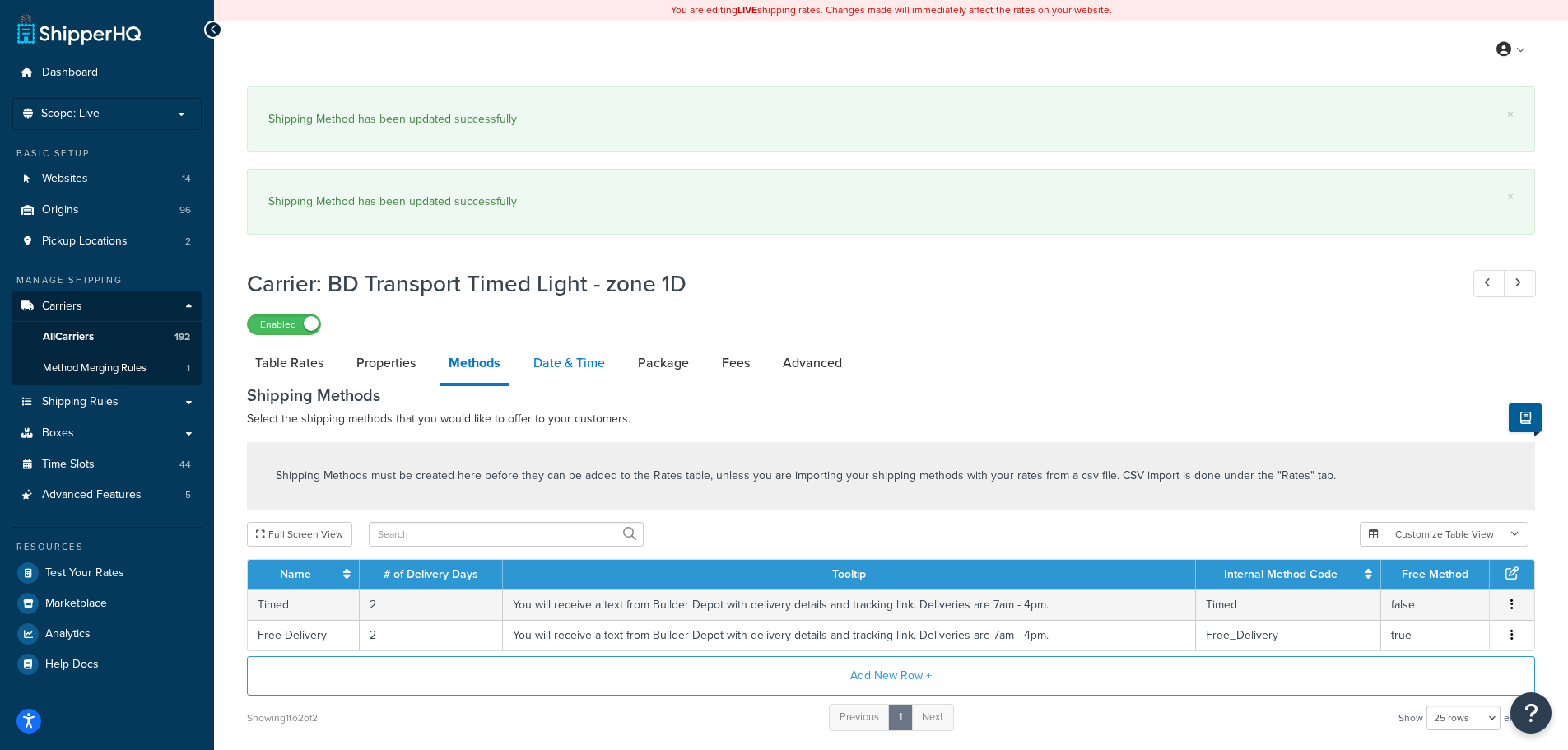
click at [571, 363] on link "Date & Time" at bounding box center [569, 363] width 88 height 39
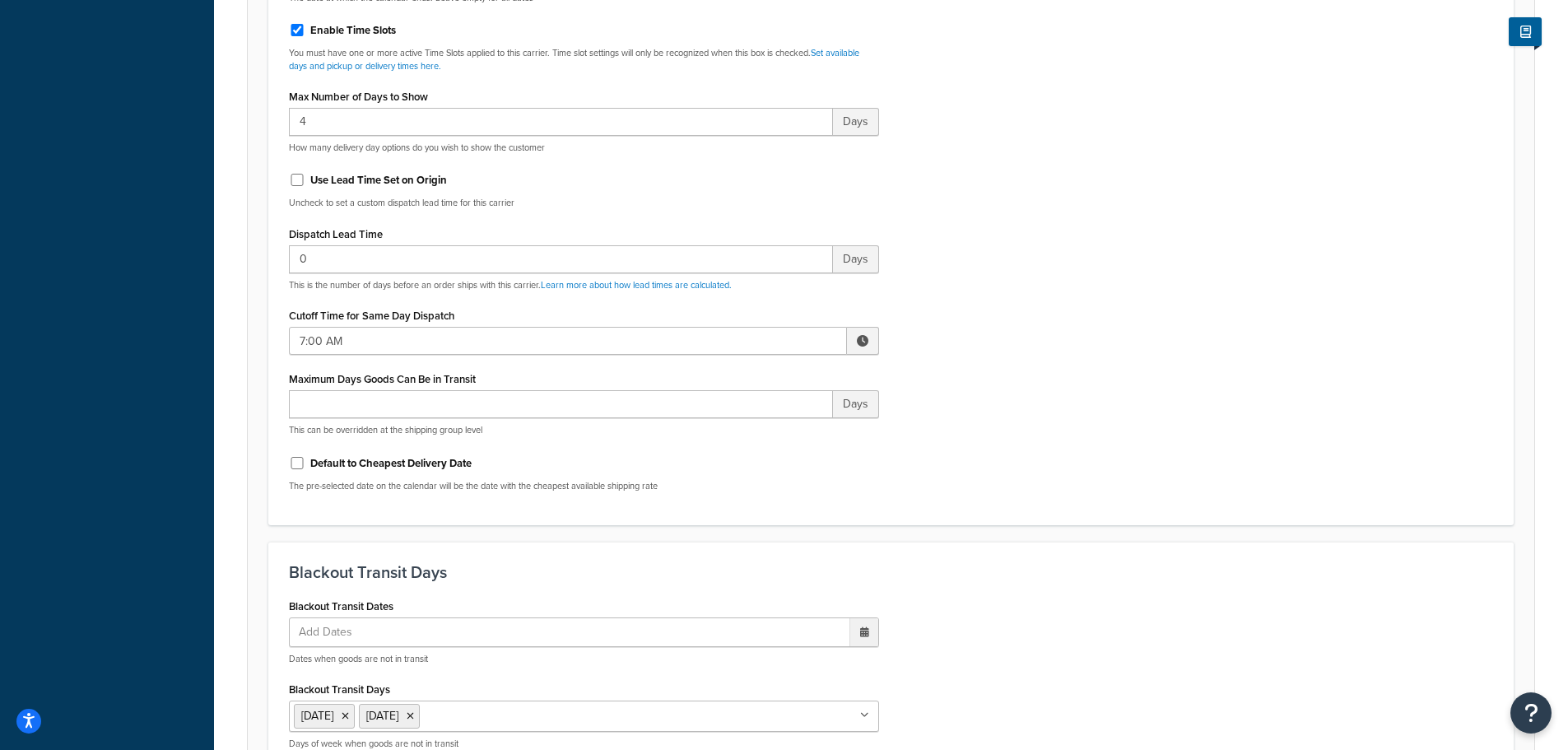
scroll to position [823, 0]
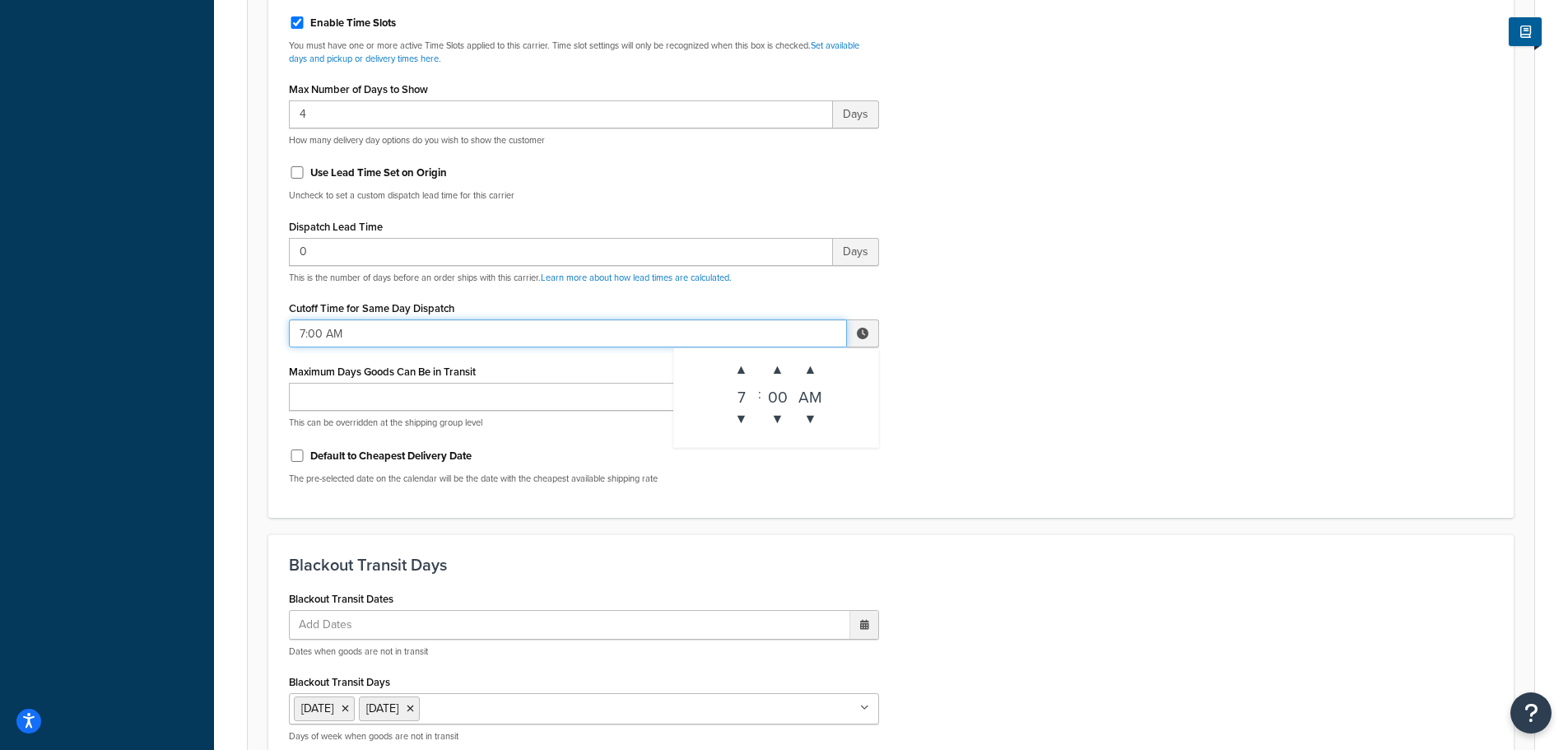
click at [320, 333] on input "7:00 AM" at bounding box center [568, 333] width 558 height 28
click at [733, 365] on span "▲" at bounding box center [742, 370] width 33 height 33
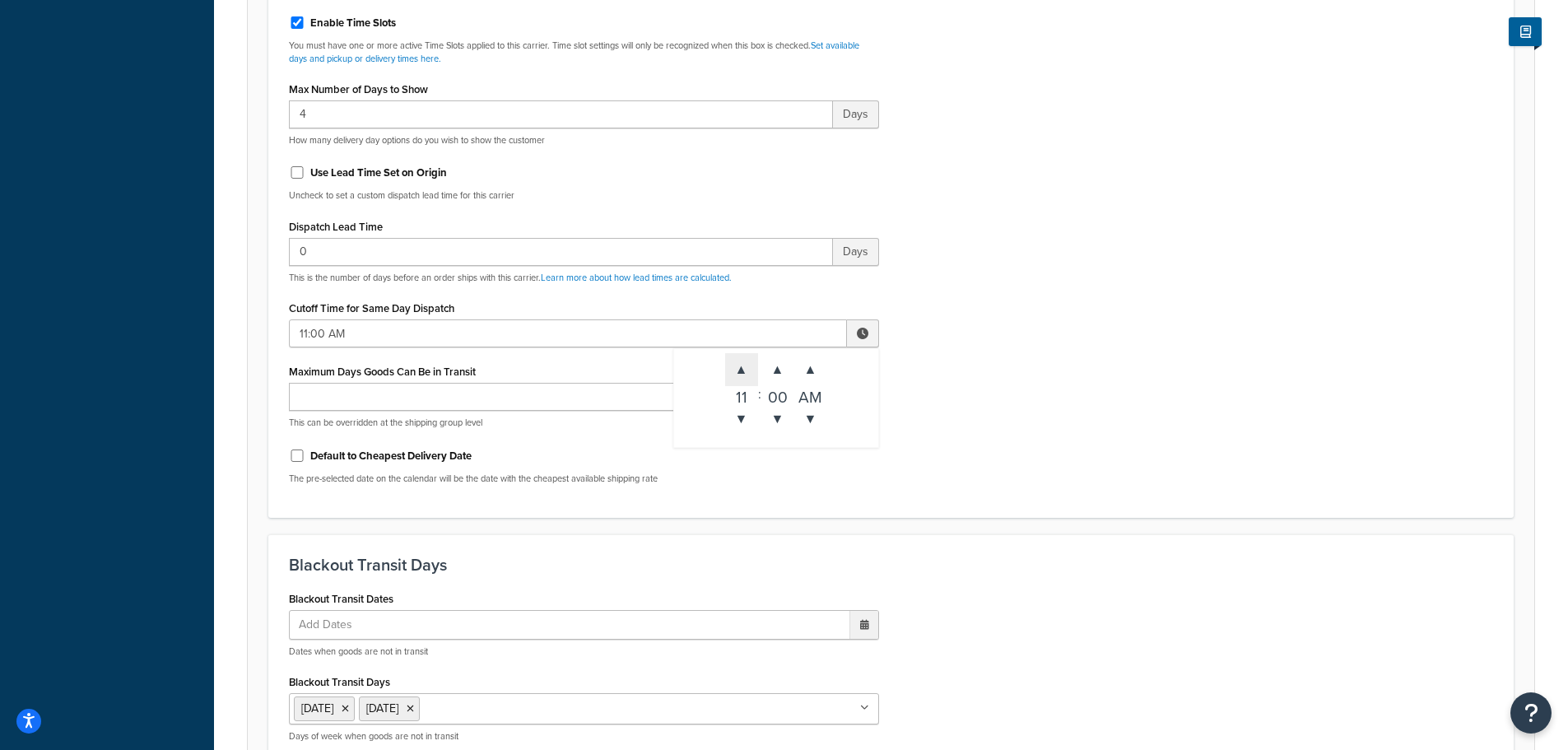
click at [733, 365] on span "▲" at bounding box center [742, 370] width 33 height 33
type input "3:00 PM"
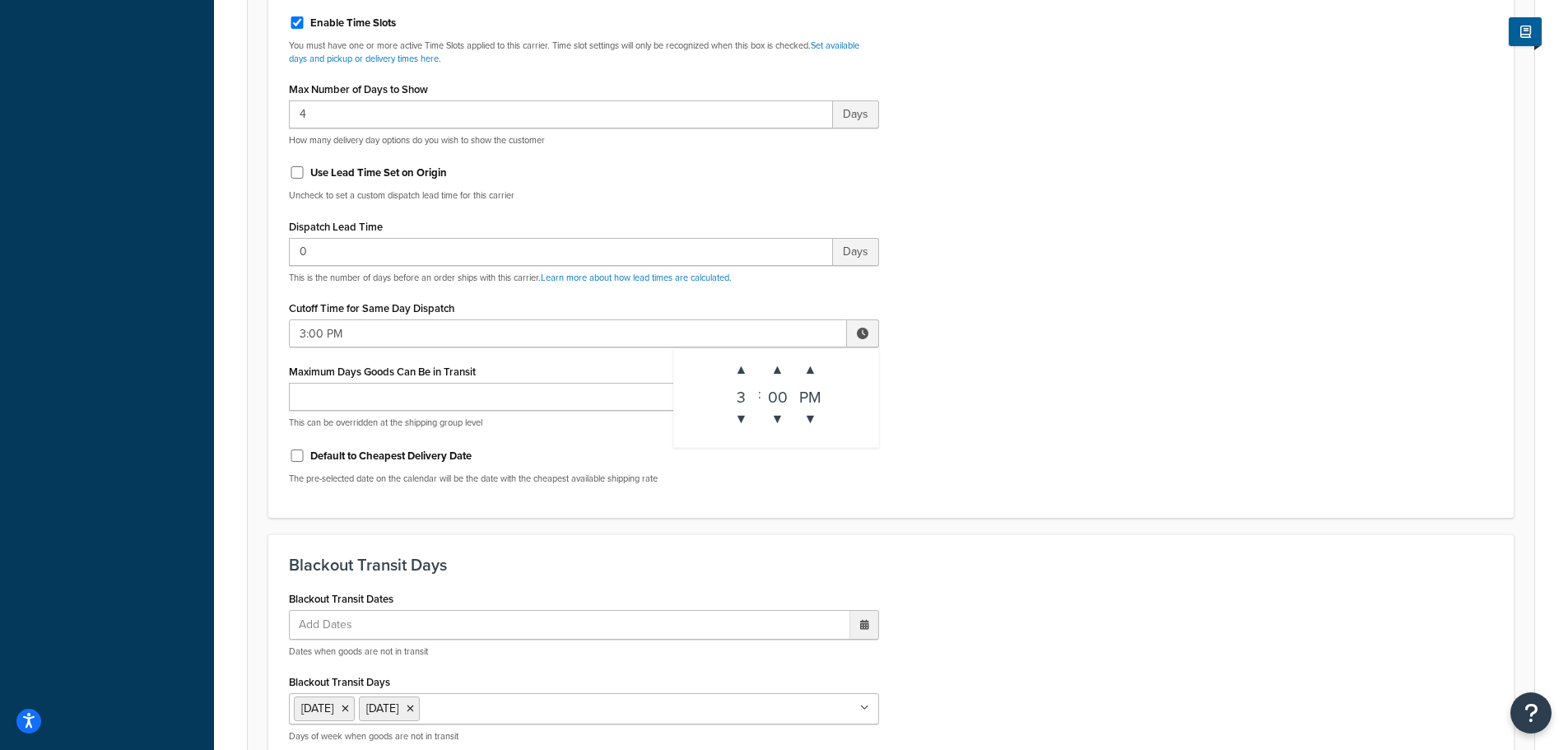
click at [985, 427] on div "Include Delivery Date Information: No, just show shipping rates Show Calendar S…" at bounding box center [891, 110] width 1229 height 775
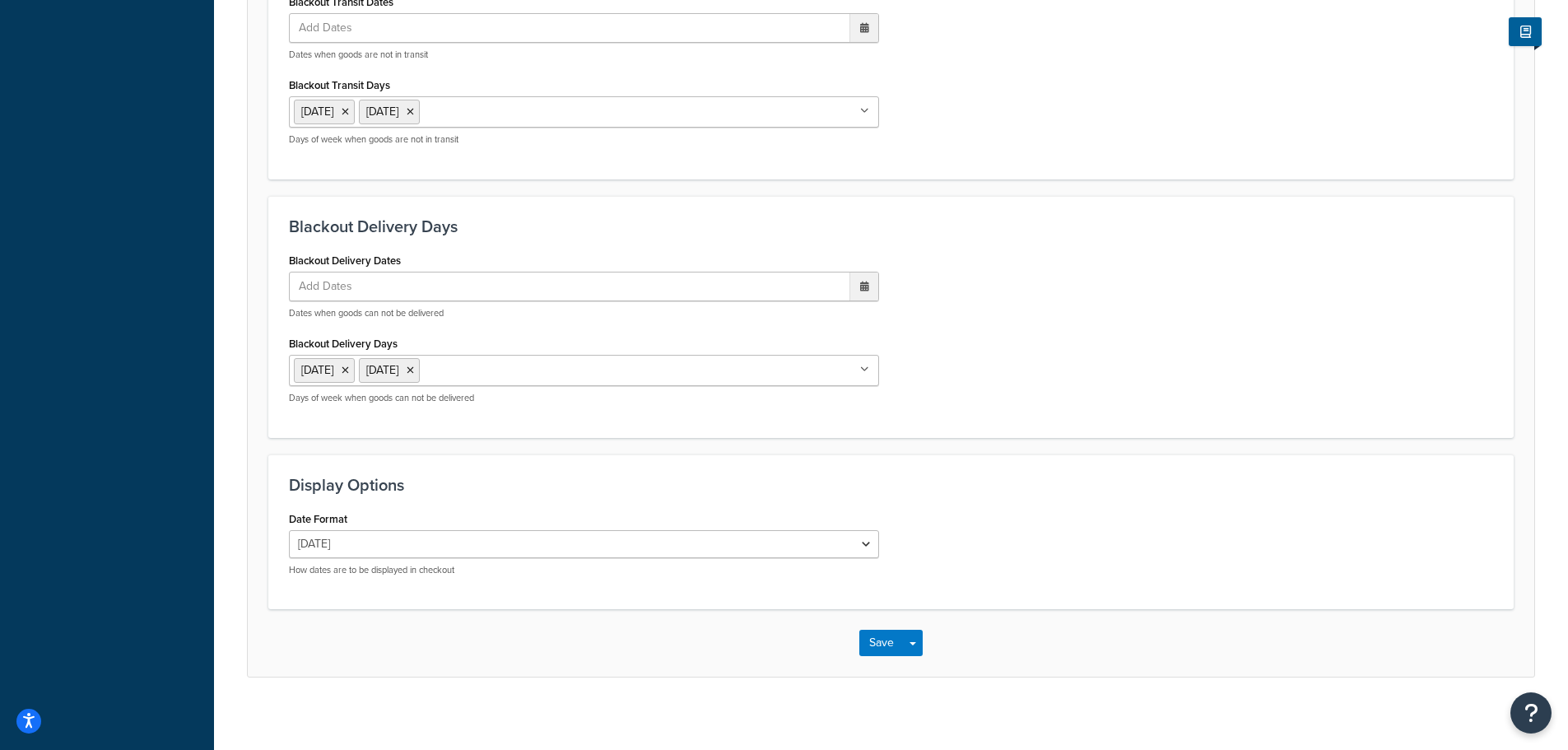
scroll to position [1431, 0]
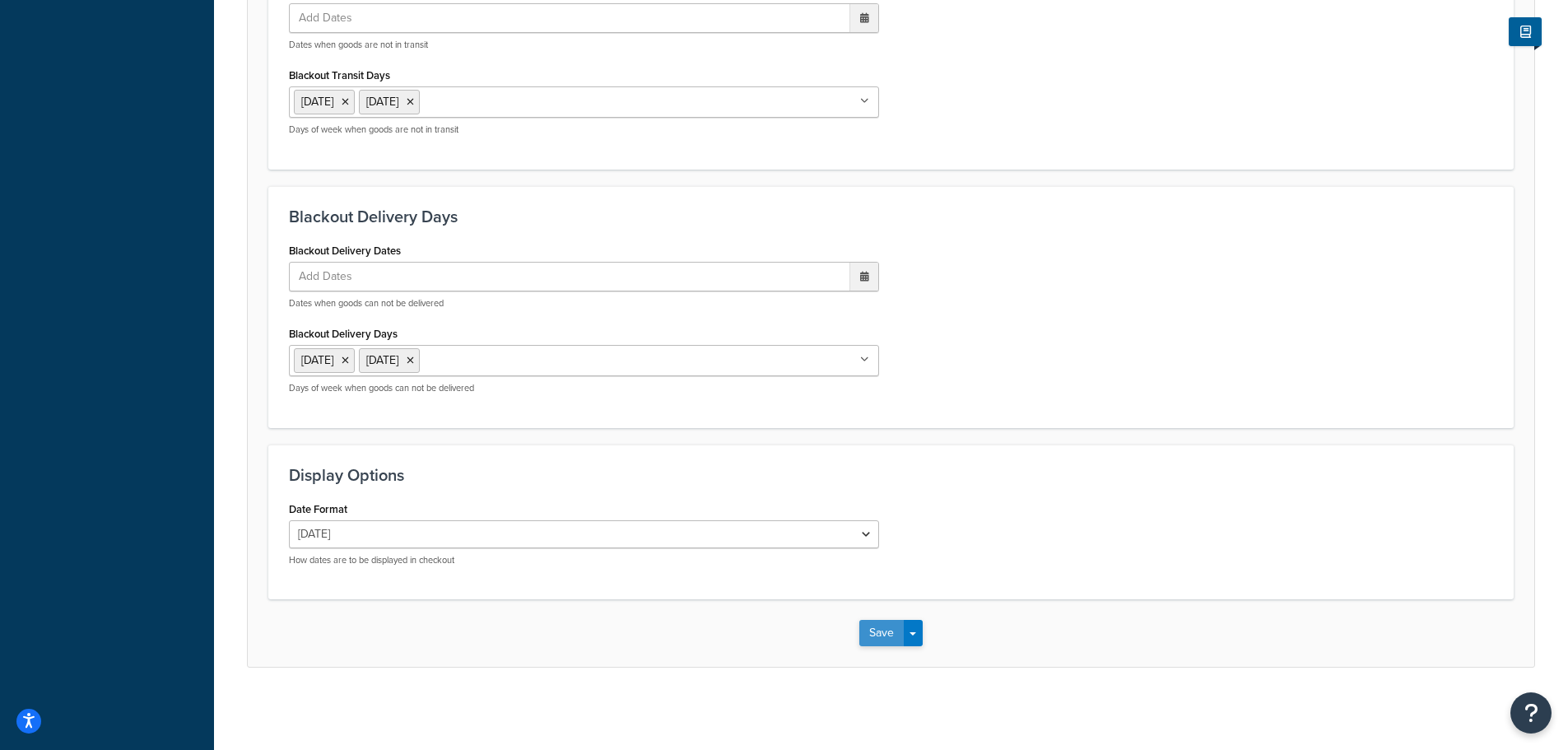
click at [860, 641] on button "Save" at bounding box center [882, 633] width 45 height 26
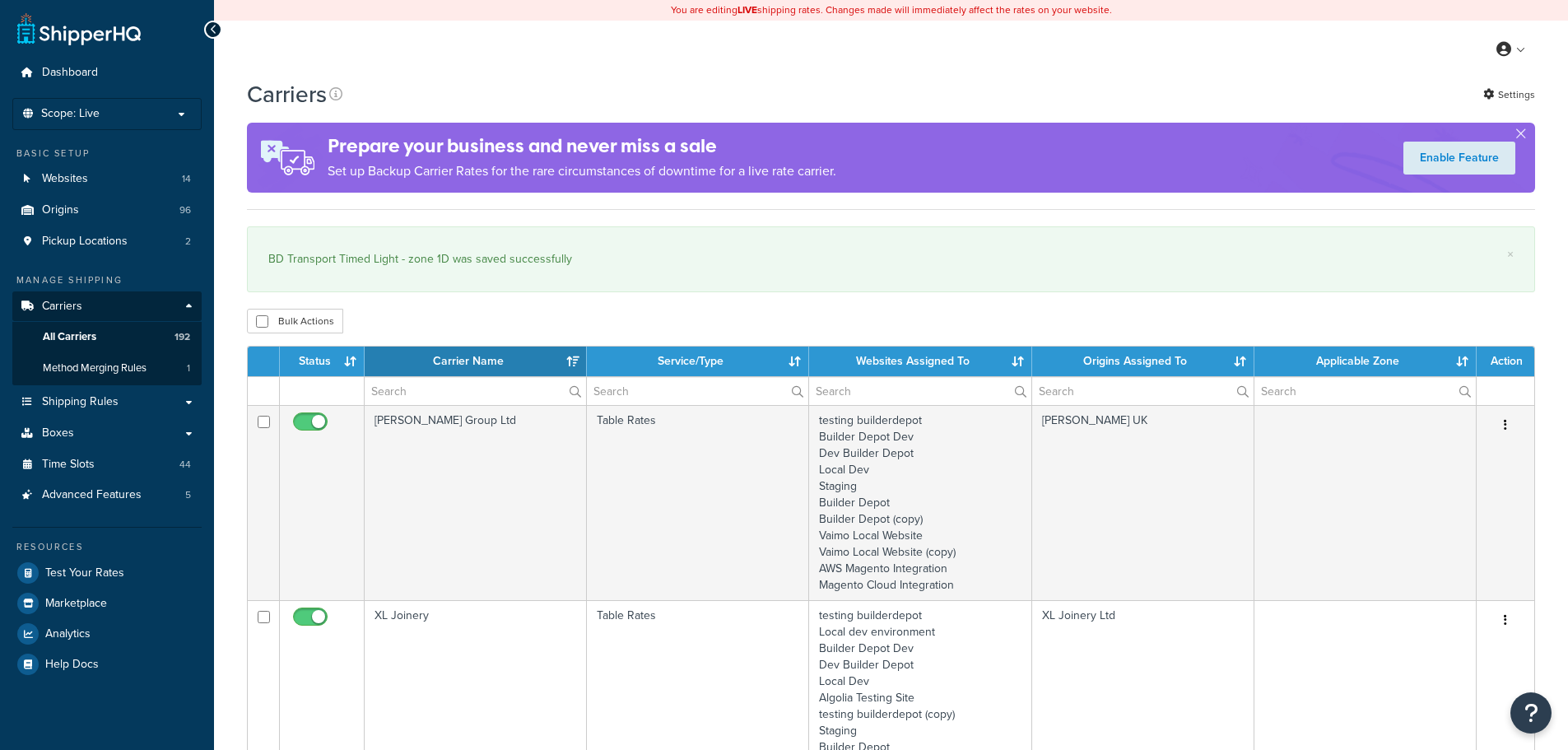
select select "15"
